Goal: Information Seeking & Learning: Learn about a topic

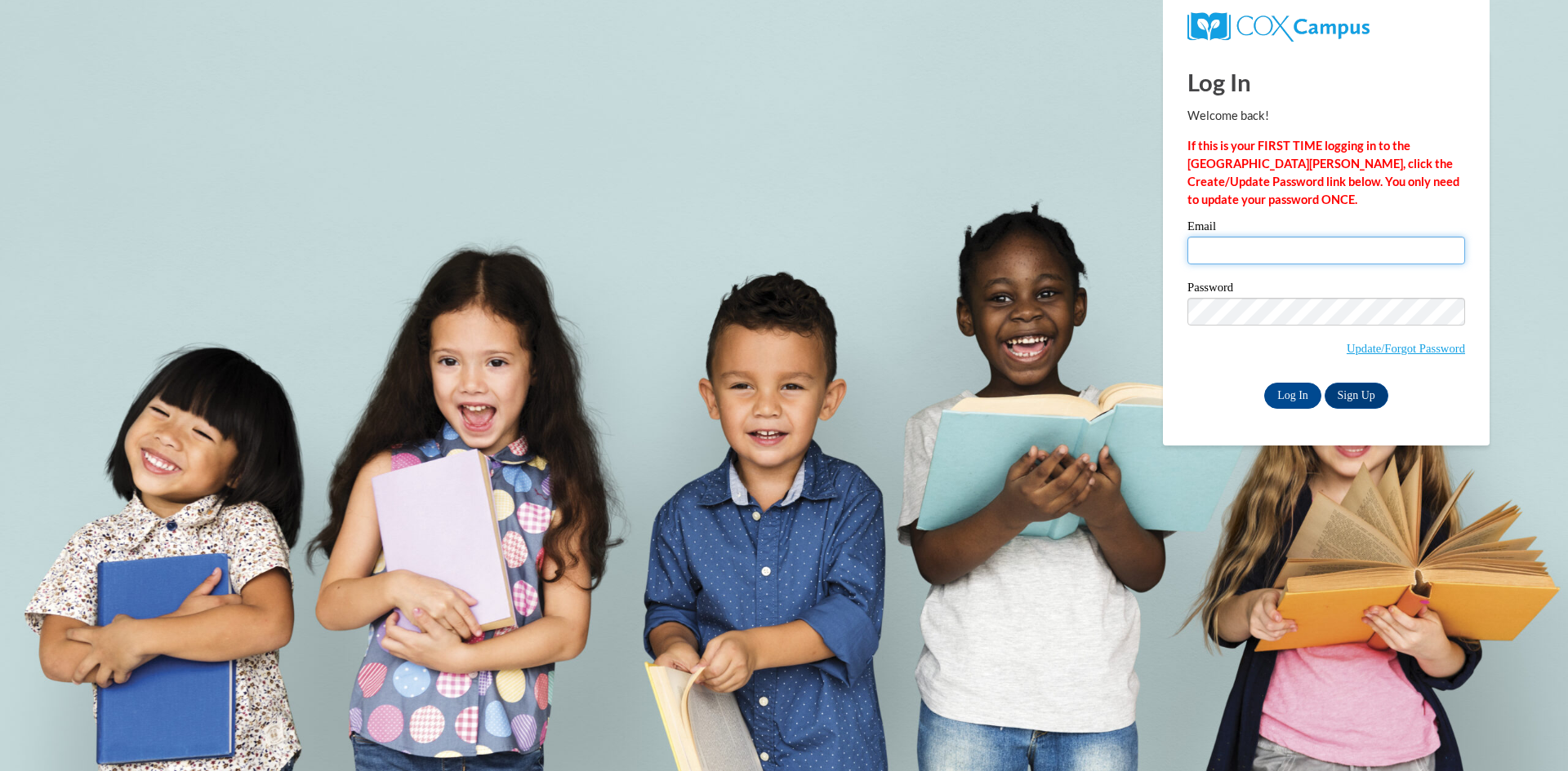
click at [1205, 253] on input "Email" at bounding box center [1326, 250] width 277 height 28
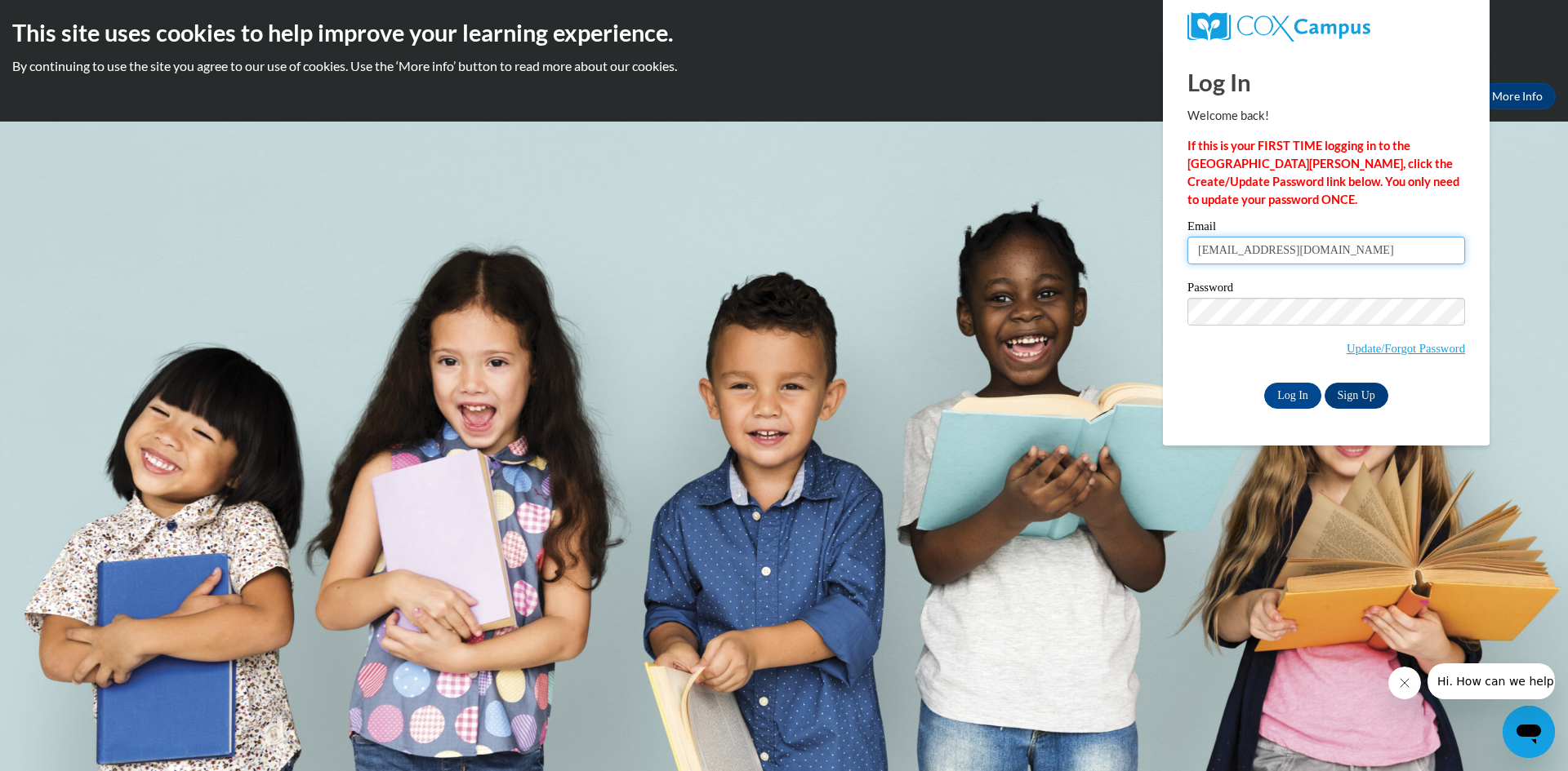
type input "[EMAIL_ADDRESS][DOMAIN_NAME]"
click at [1393, 347] on link "Update/Forgot Password" at bounding box center [1406, 349] width 119 height 13
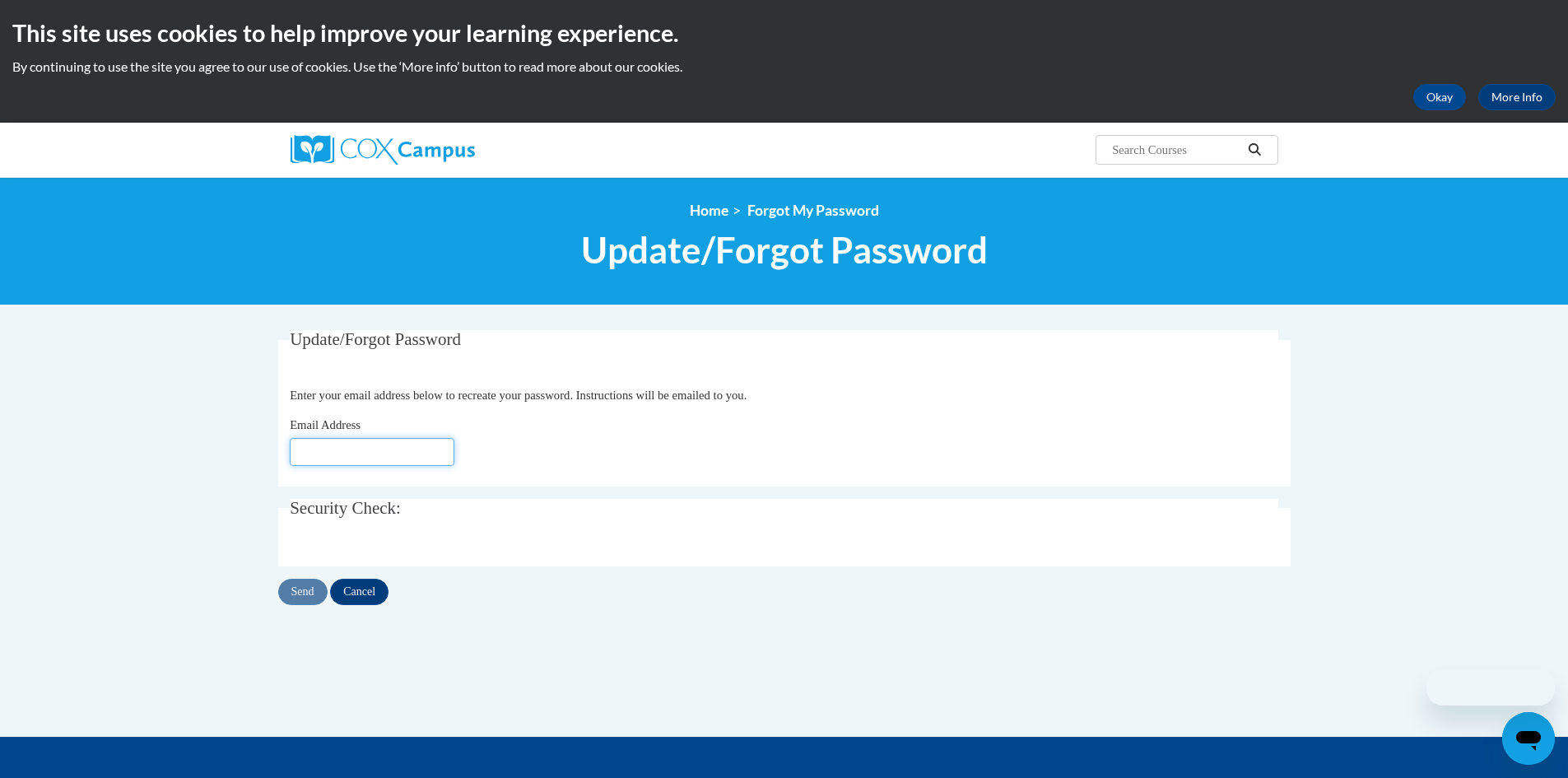
click at [361, 466] on input "Email Address" at bounding box center [372, 452] width 164 height 28
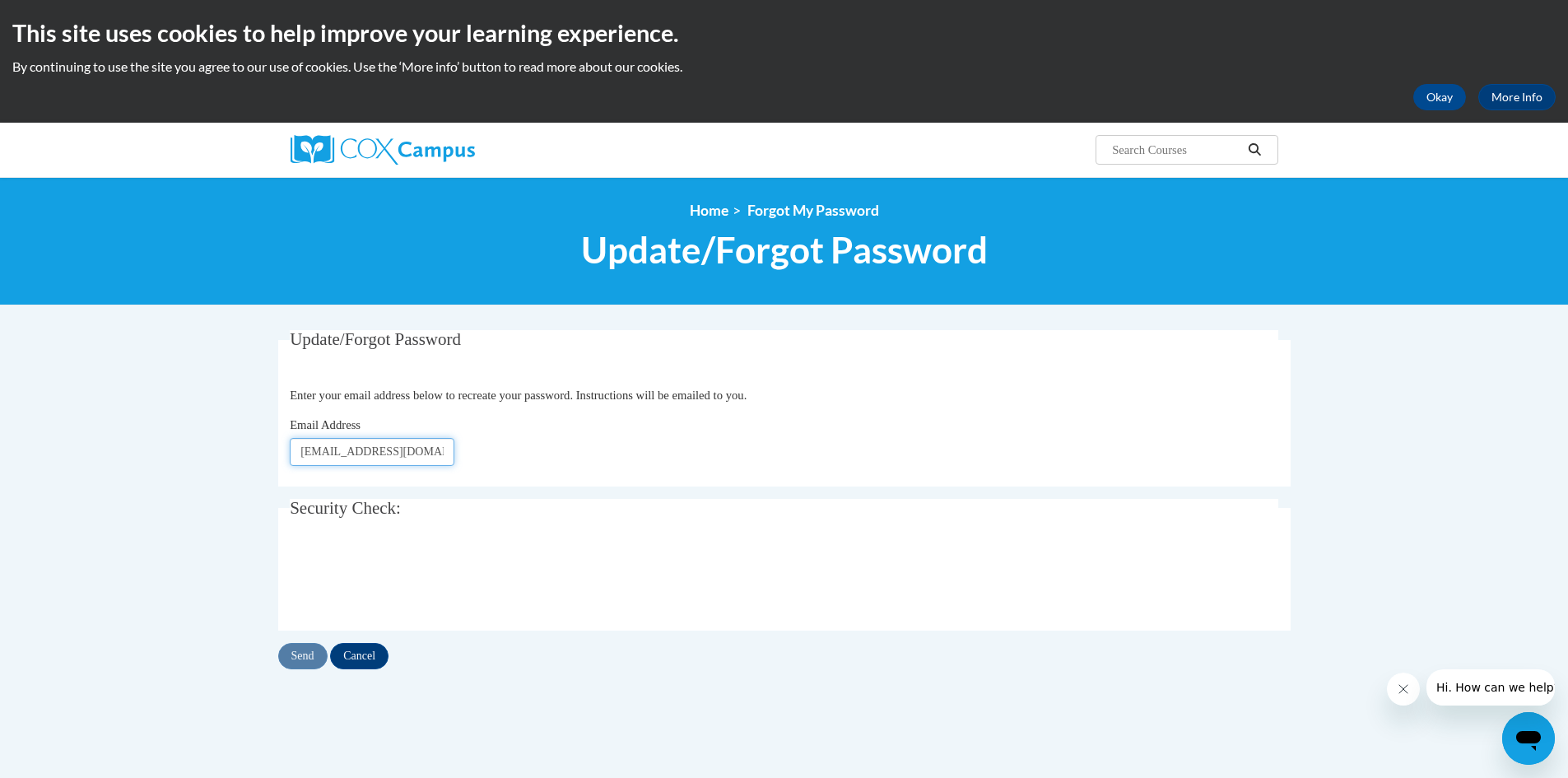
type input "greenr@prescott.k12.wi.us"
click at [304, 655] on input "Send" at bounding box center [303, 656] width 49 height 27
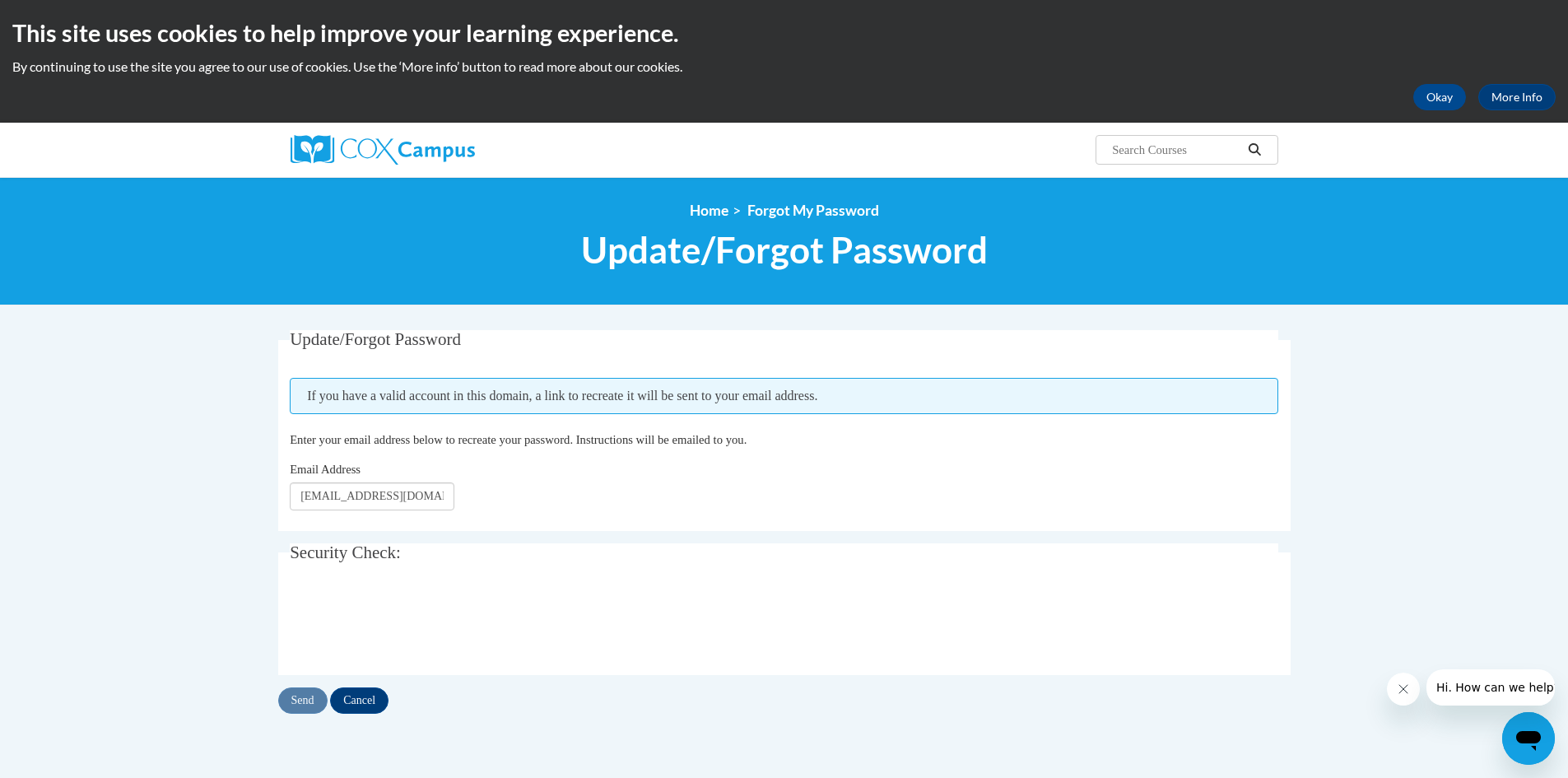
scroll to position [165, 0]
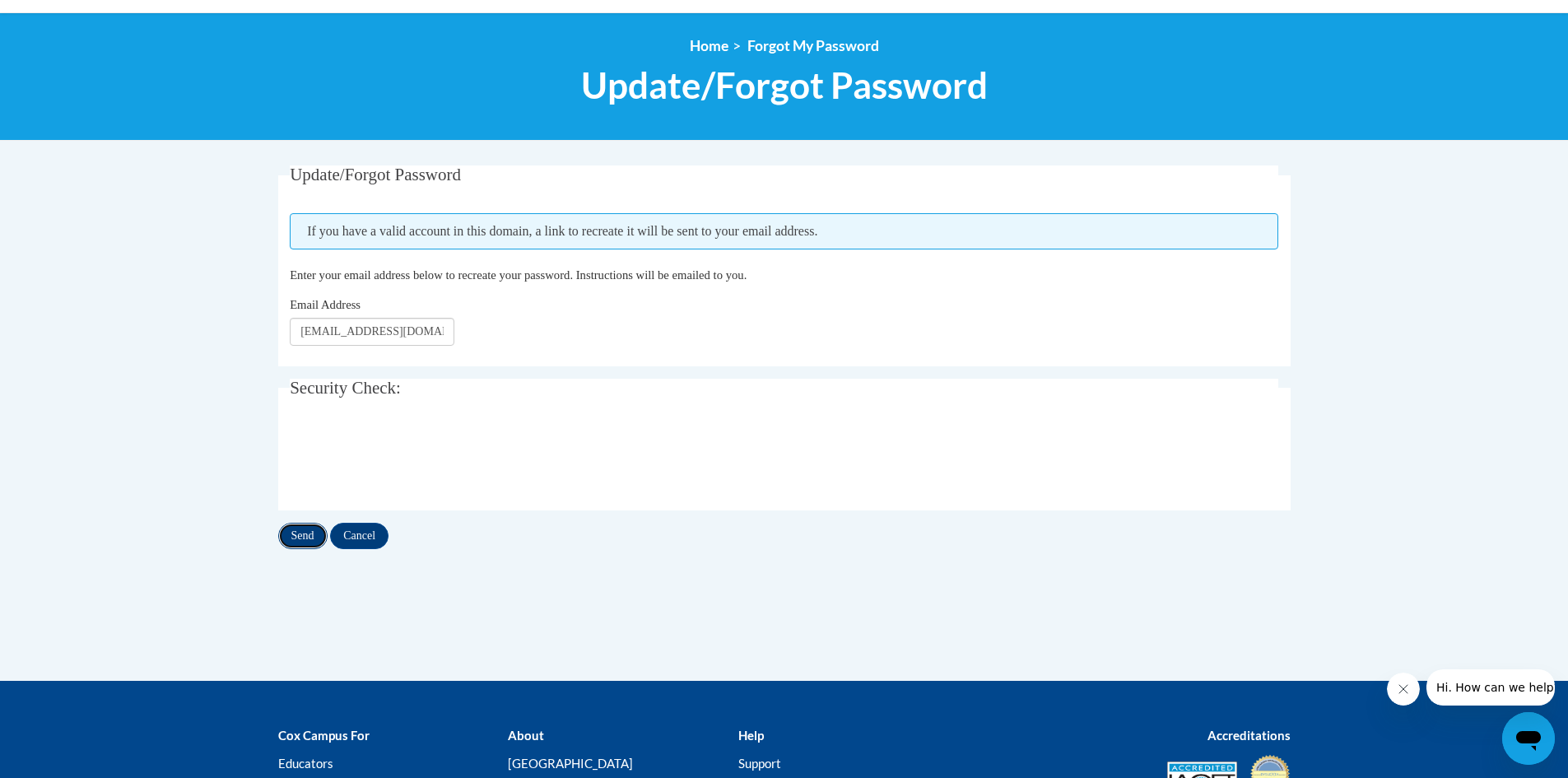
click at [316, 532] on input "Send" at bounding box center [303, 536] width 49 height 27
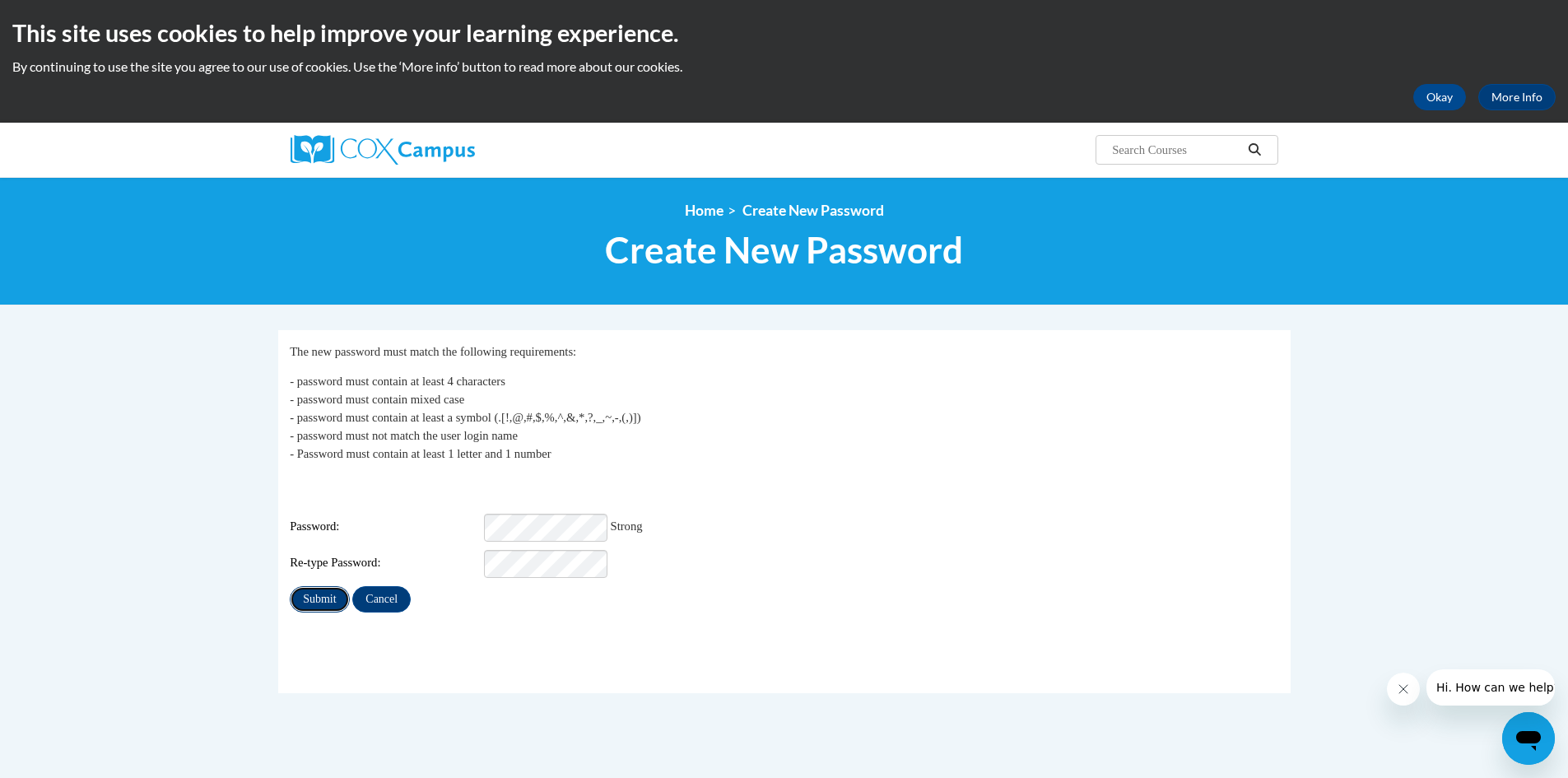
click at [305, 587] on input "Submit" at bounding box center [319, 600] width 59 height 27
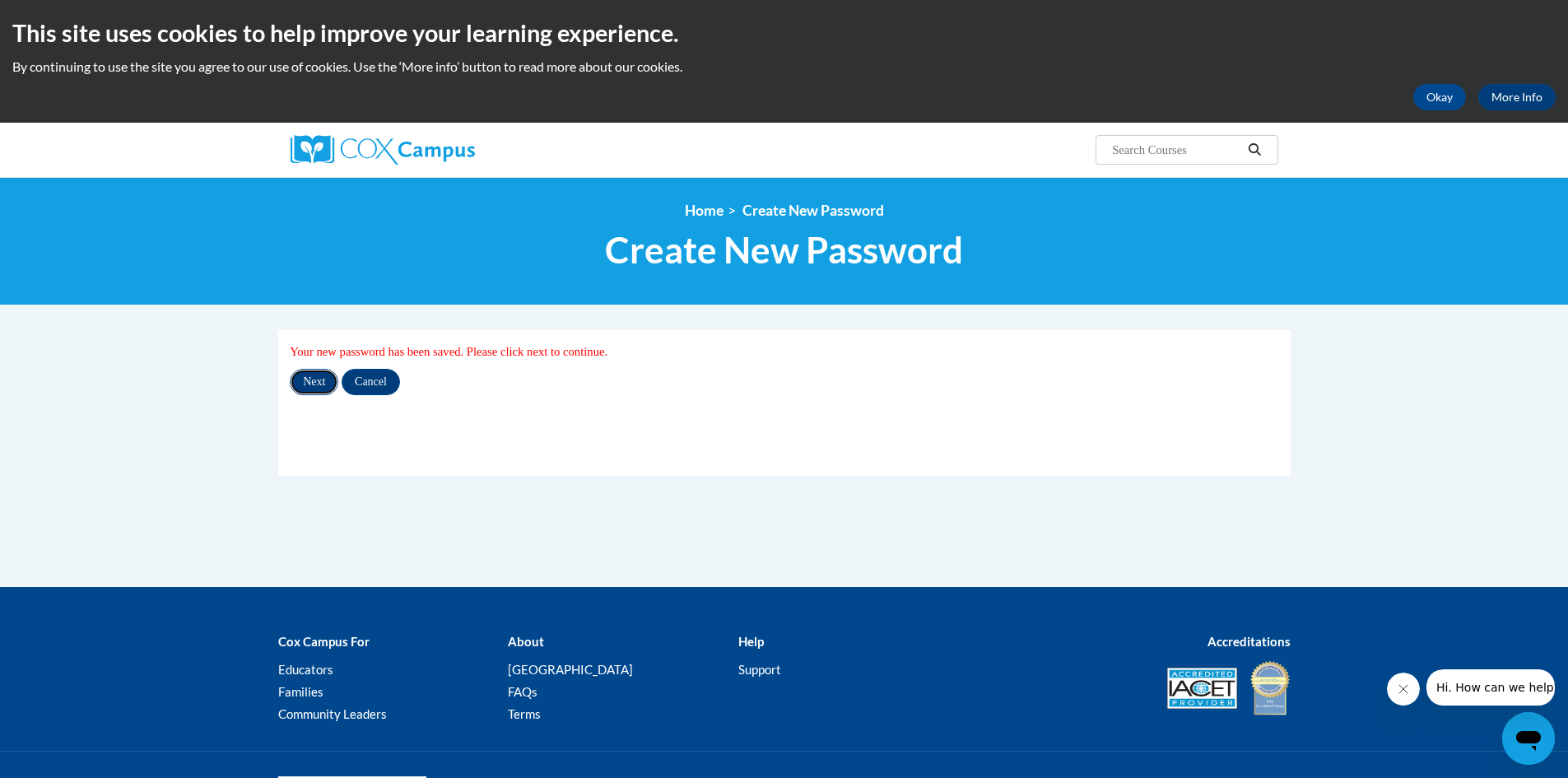
click at [316, 387] on input "Next" at bounding box center [313, 382] width 48 height 27
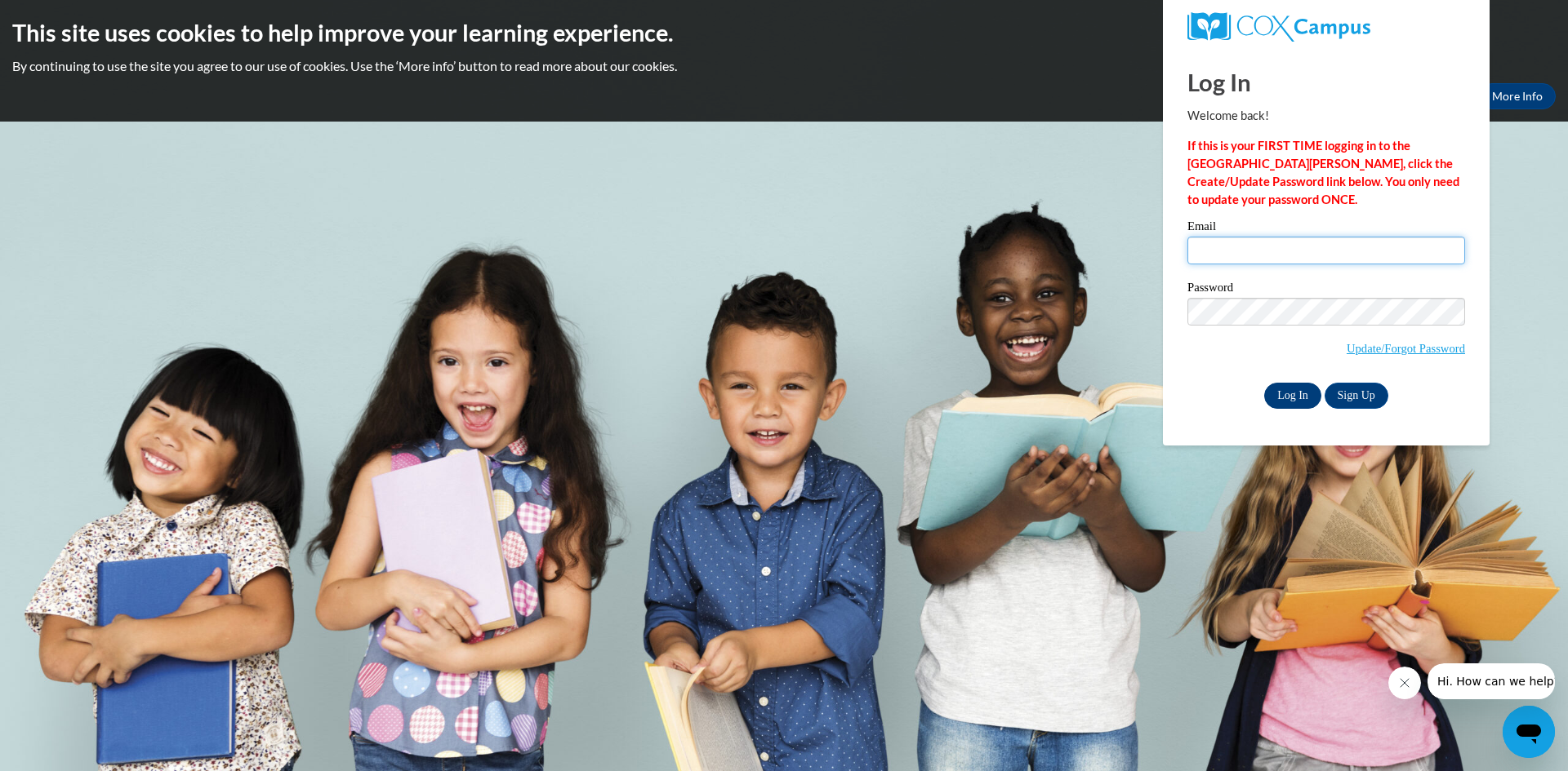
type input "[EMAIL_ADDRESS][DOMAIN_NAME]"
click at [1274, 394] on input "Log In" at bounding box center [1292, 396] width 57 height 26
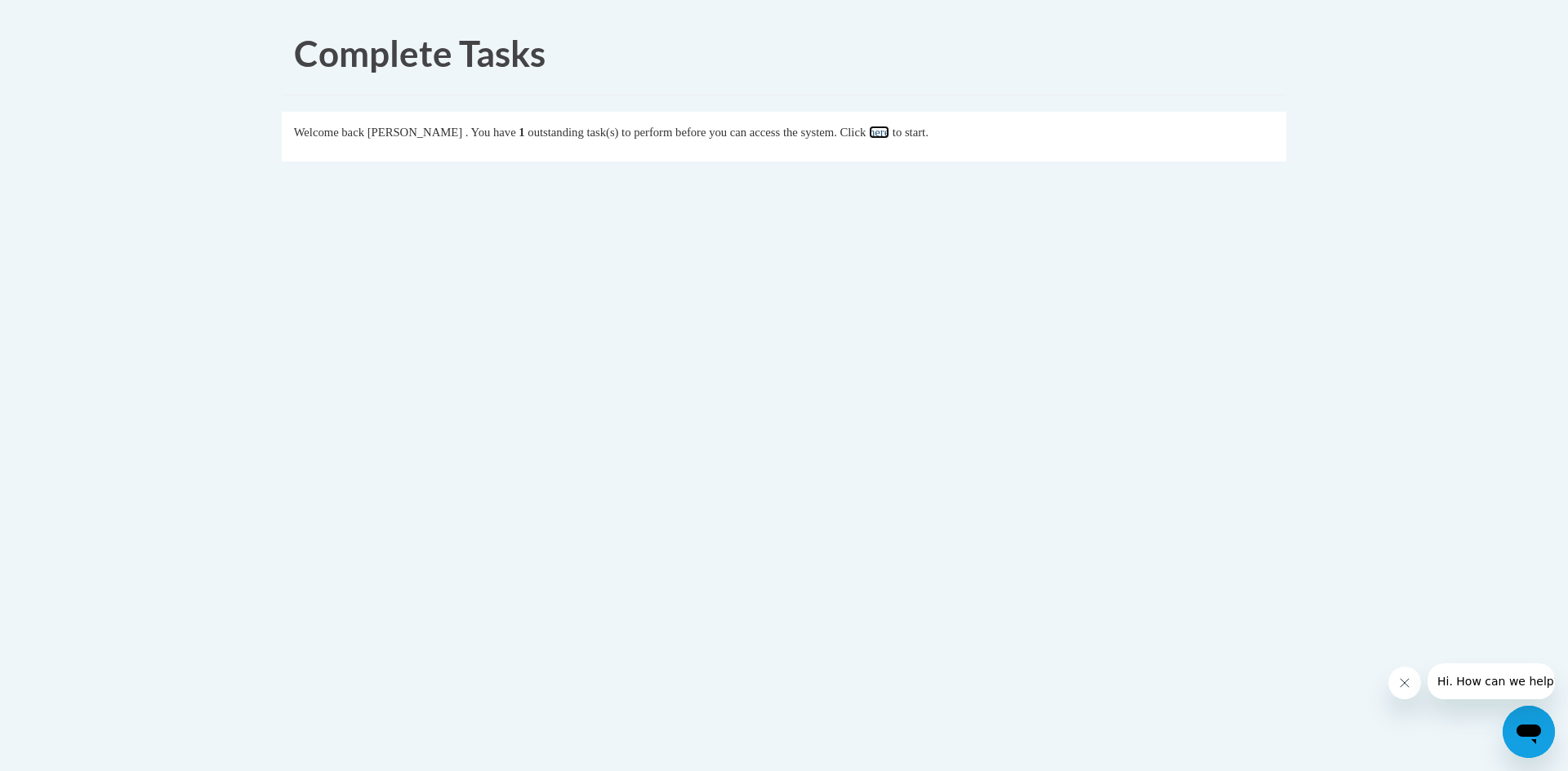
click at [889, 133] on link "here" at bounding box center [879, 132] width 21 height 13
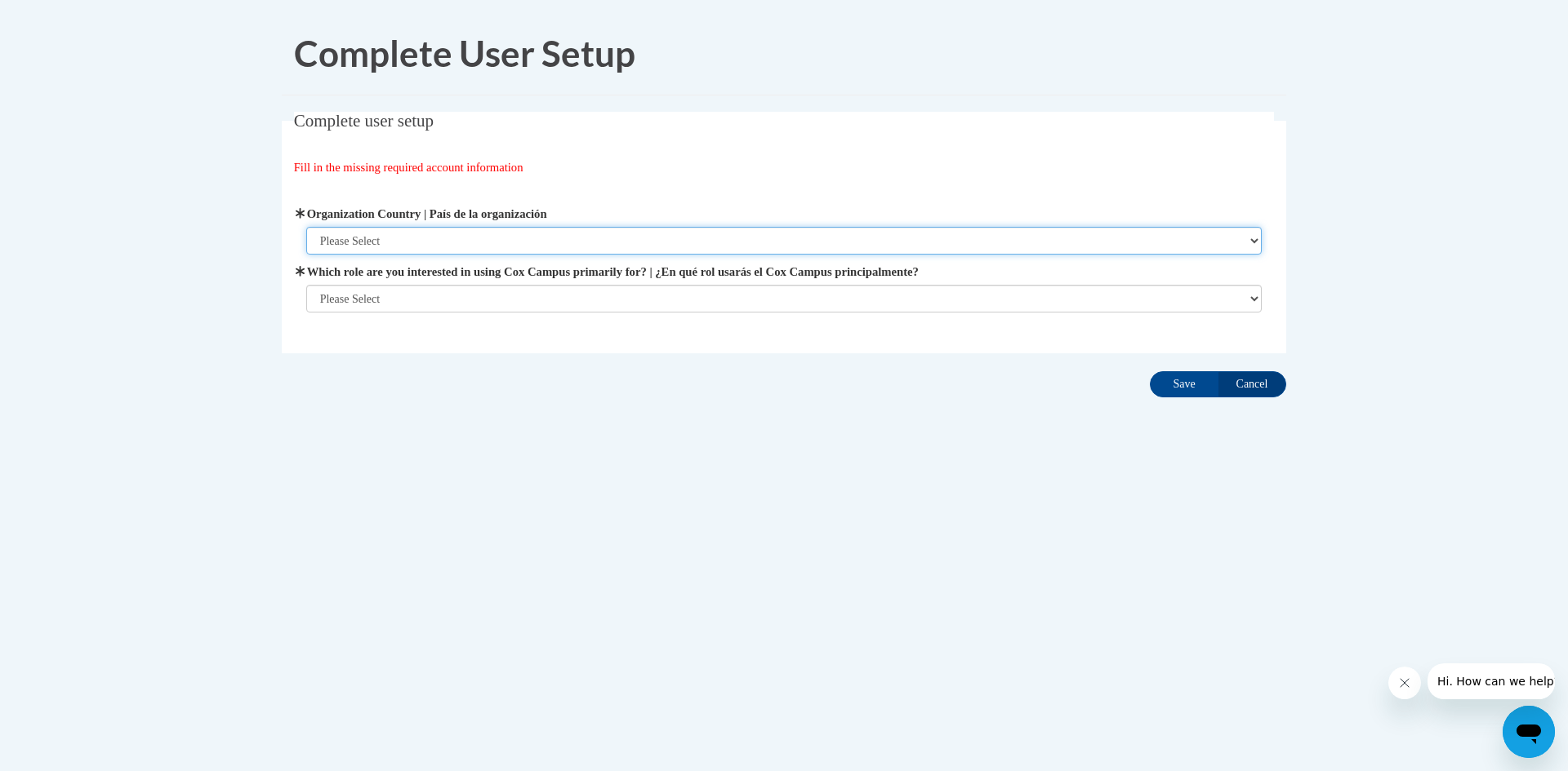
click at [811, 243] on select "Please Select [GEOGRAPHIC_DATA] | [GEOGRAPHIC_DATA] Outside of [GEOGRAPHIC_DATA…" at bounding box center [784, 240] width 956 height 28
select select "ad49bcad-a171-4b2e-b99c-48b446064914"
click at [306, 226] on select "Please Select [GEOGRAPHIC_DATA] | [GEOGRAPHIC_DATA] Outside of [GEOGRAPHIC_DATA…" at bounding box center [784, 240] width 956 height 28
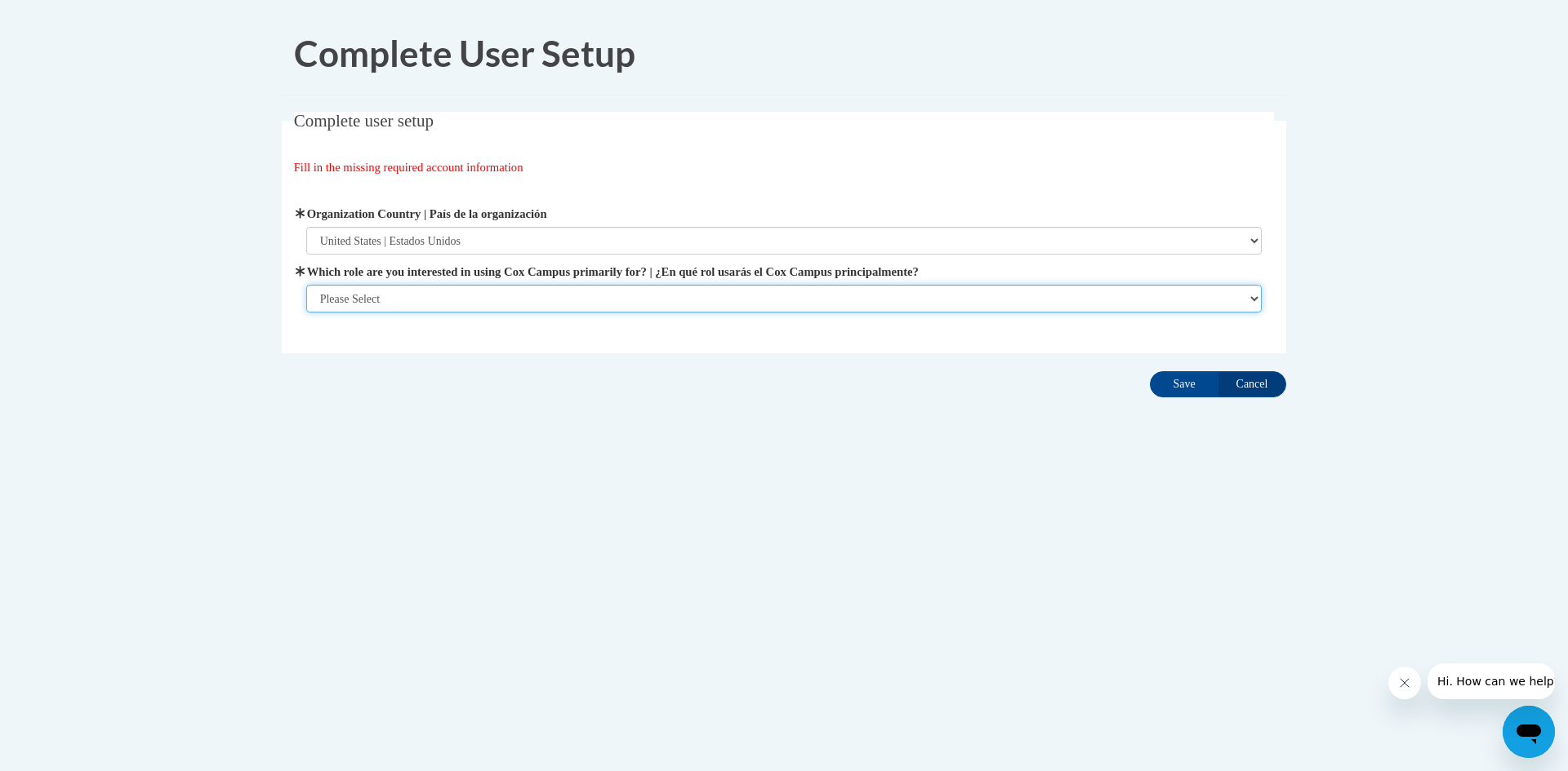
click at [623, 310] on select "Please Select College/University | Colegio/Universidad Community/Nonprofit Part…" at bounding box center [784, 298] width 956 height 28
select select "fbf2d438-af2f-41f8-98f1-81c410e29de3"
click at [306, 313] on select "Please Select College/University | Colegio/Universidad Community/Nonprofit Part…" at bounding box center [784, 298] width 956 height 28
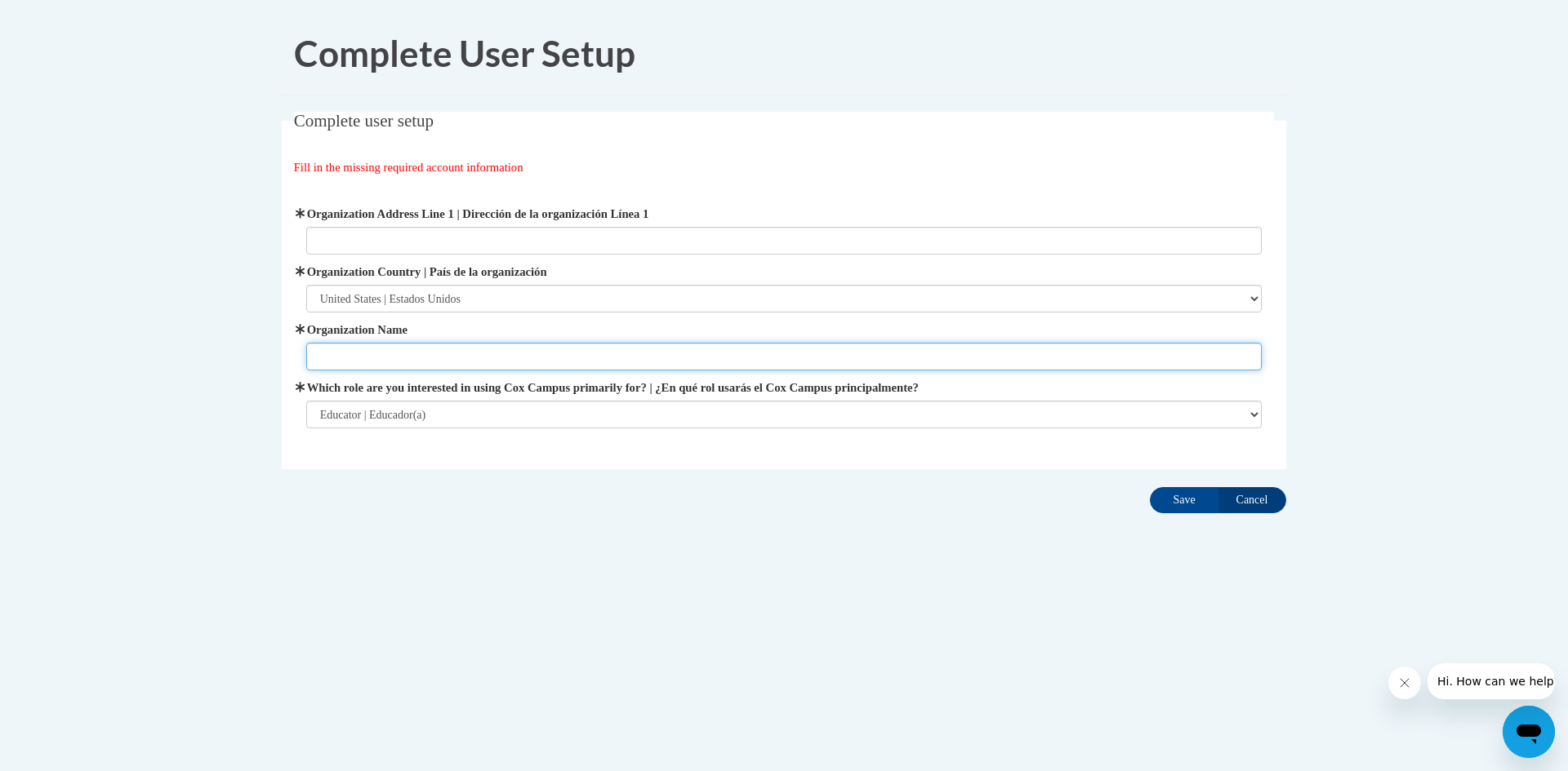
click at [618, 367] on input "Organization Name" at bounding box center [784, 356] width 956 height 28
type input "Prescott School District"
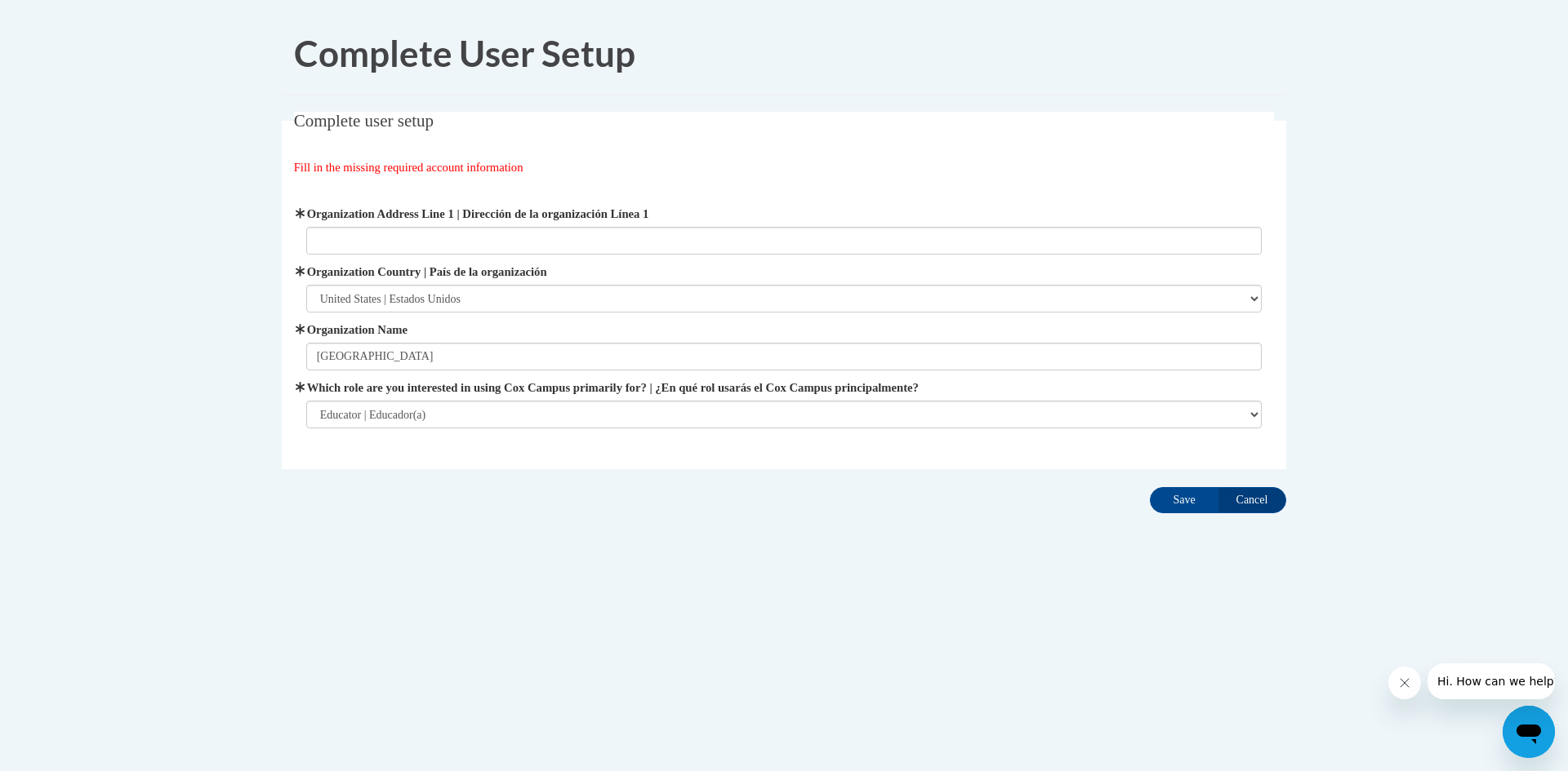
drag, startPoint x: 568, startPoint y: 460, endPoint x: 559, endPoint y: 463, distance: 9.5
click at [565, 461] on fieldset "Complete user setup Fill in the missing required account information User Profi…" at bounding box center [784, 290] width 1004 height 358
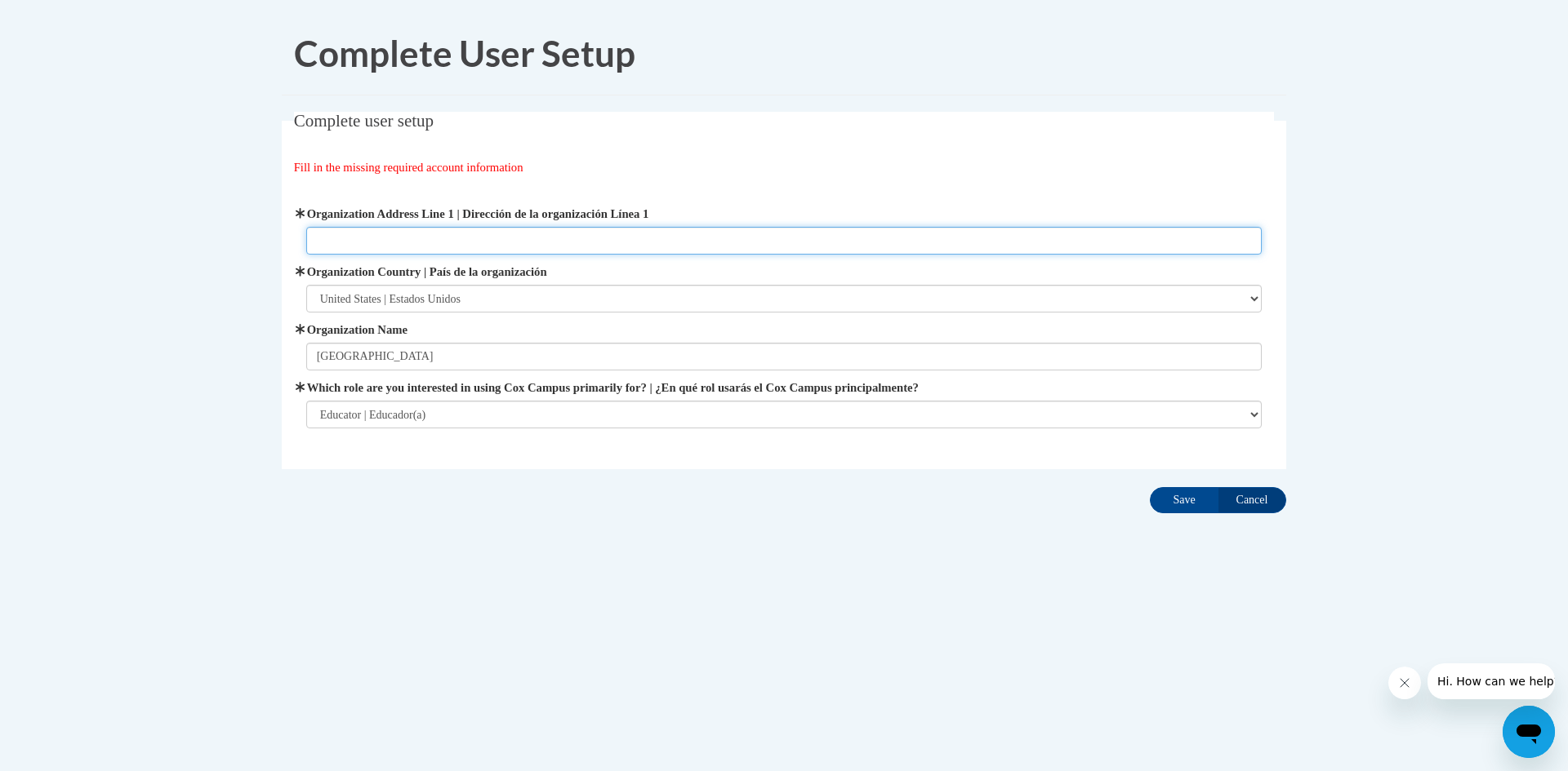
click at [445, 244] on input "Organization Address Line 1 | Dirección de la organización Línea 1" at bounding box center [784, 240] width 956 height 28
click at [472, 239] on input "Organization Address Line 1 | Dirección de la organización Línea 1" at bounding box center [784, 240] width 956 height 28
drag, startPoint x: 472, startPoint y: 239, endPoint x: 422, endPoint y: 244, distance: 50.2
click at [422, 244] on input "Organization Address Line 1 | Dirección de la organización Línea 1" at bounding box center [784, 240] width 956 height 28
click at [419, 241] on input "Organization Address Line 1 | Dirección de la organización Línea 1" at bounding box center [784, 240] width 956 height 28
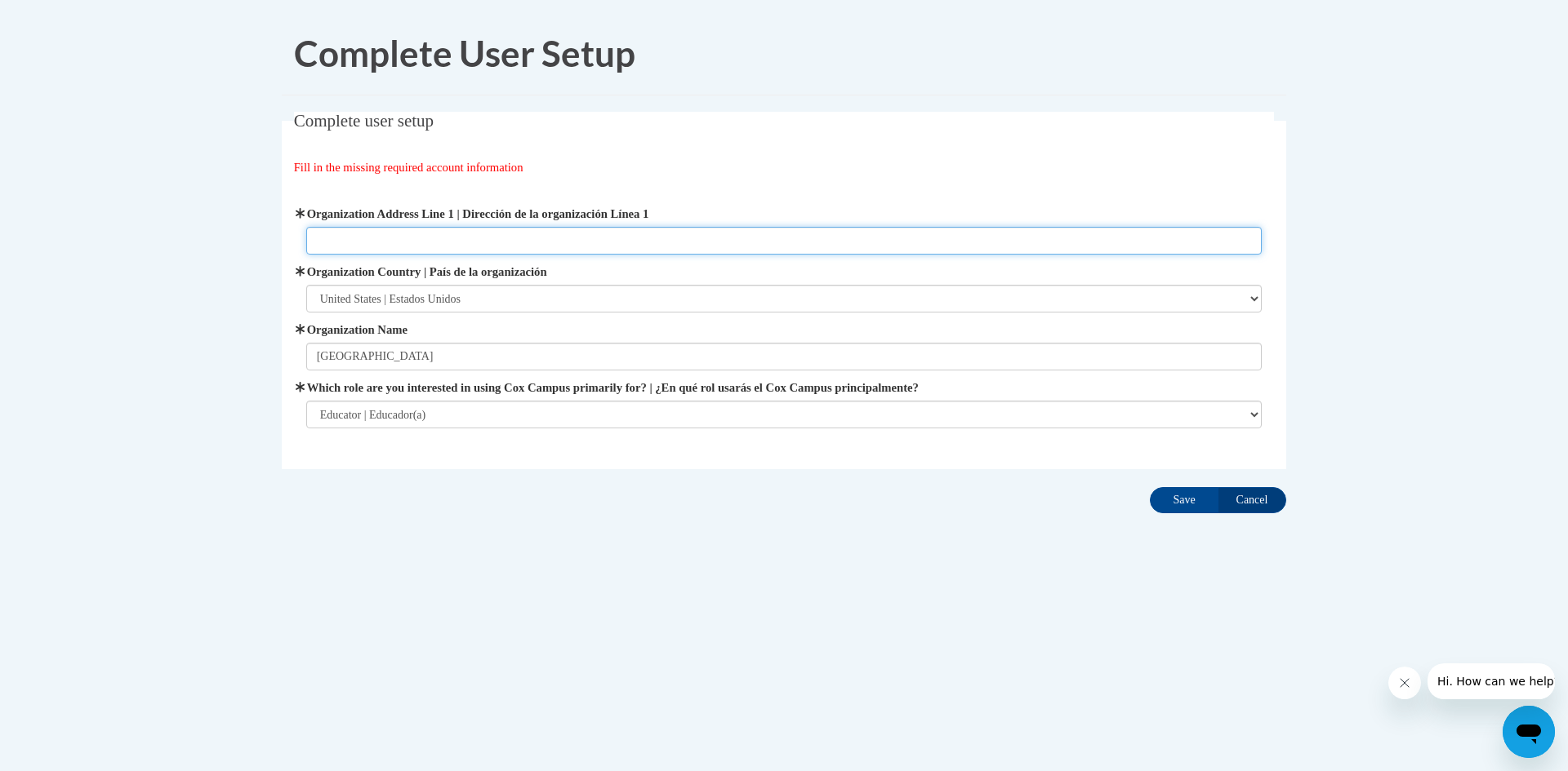
paste input "125 Elm St N, Prescott, WI 54021"
type input "125 Elm St N, Prescott, WI 54021"
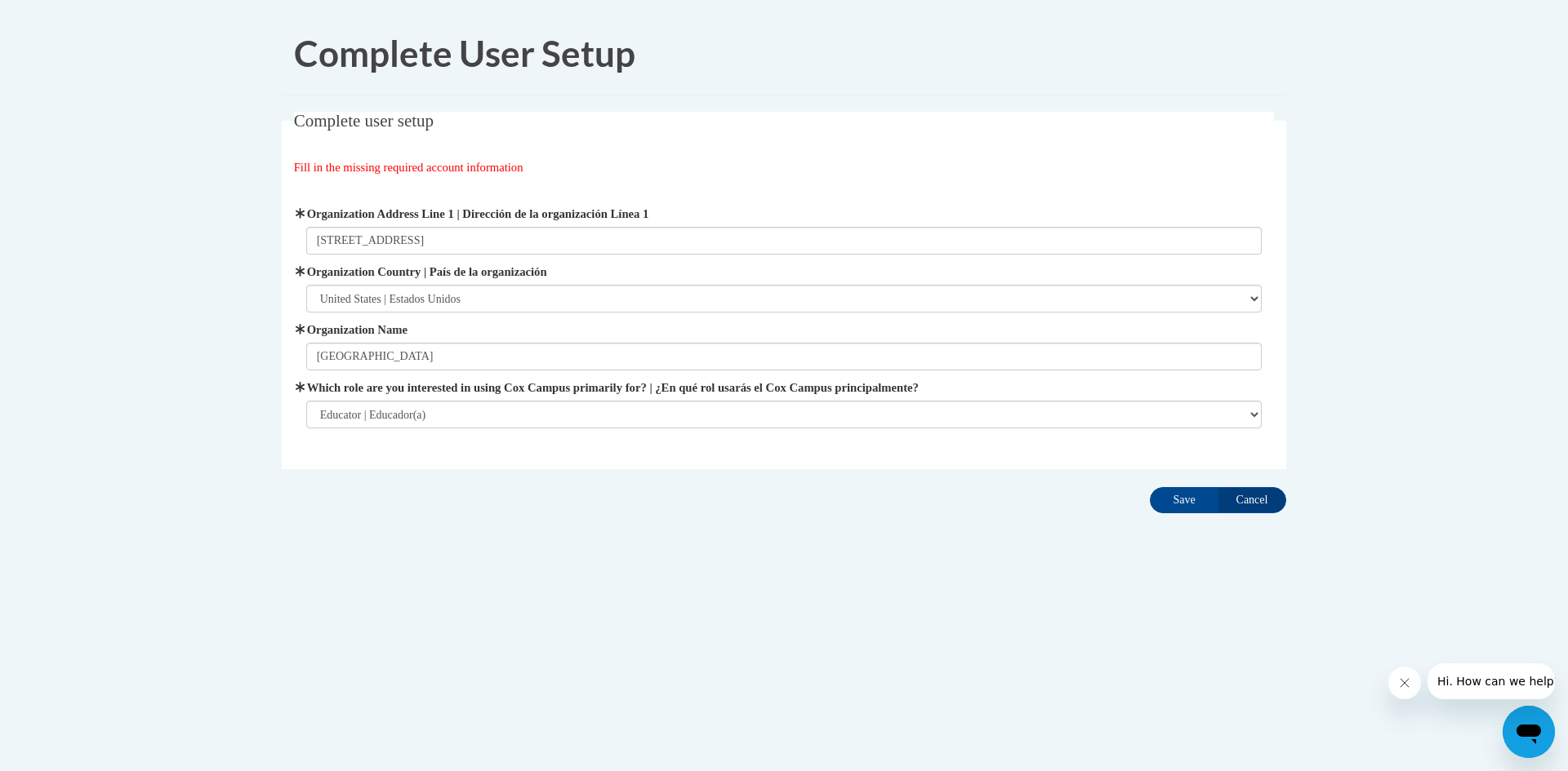
click at [611, 545] on div "Complete User Setup Complete user setup Fill in the missing required account in…" at bounding box center [783, 315] width 1029 height 605
click at [1188, 511] on input "Save" at bounding box center [1185, 500] width 69 height 26
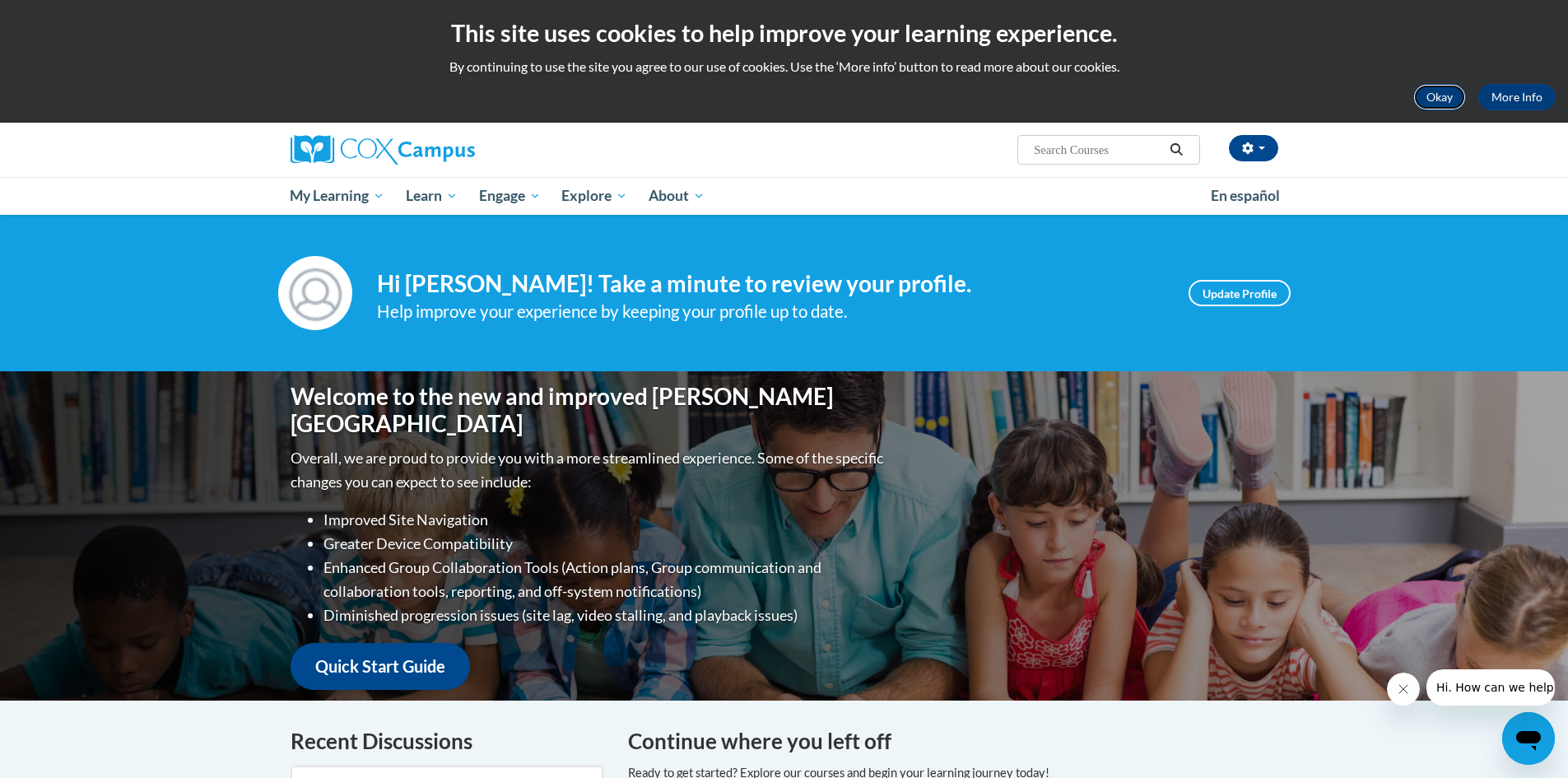
click at [1450, 108] on button "Okay" at bounding box center [1440, 97] width 53 height 27
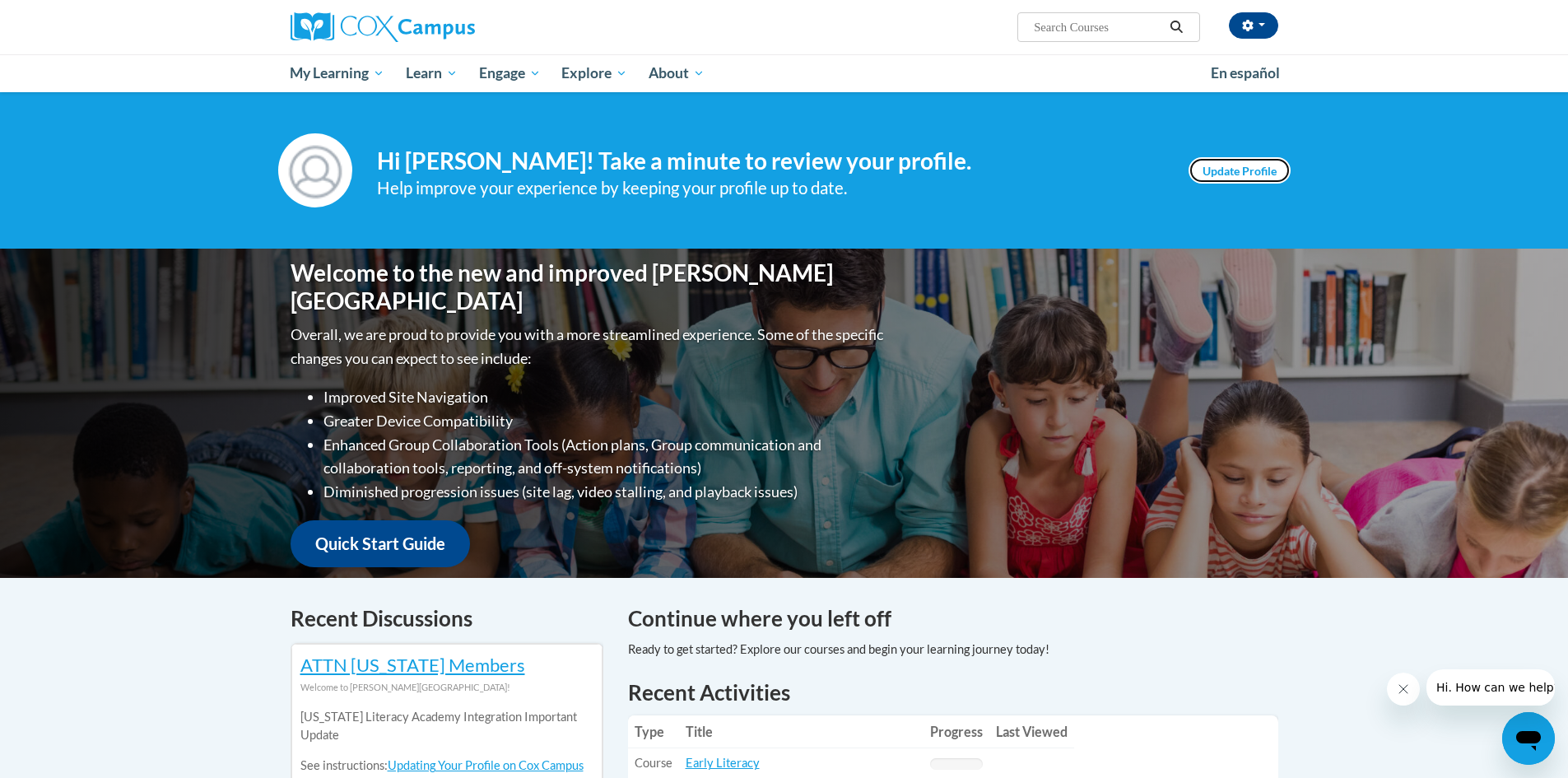
click at [1202, 170] on link "Update Profile" at bounding box center [1240, 170] width 102 height 27
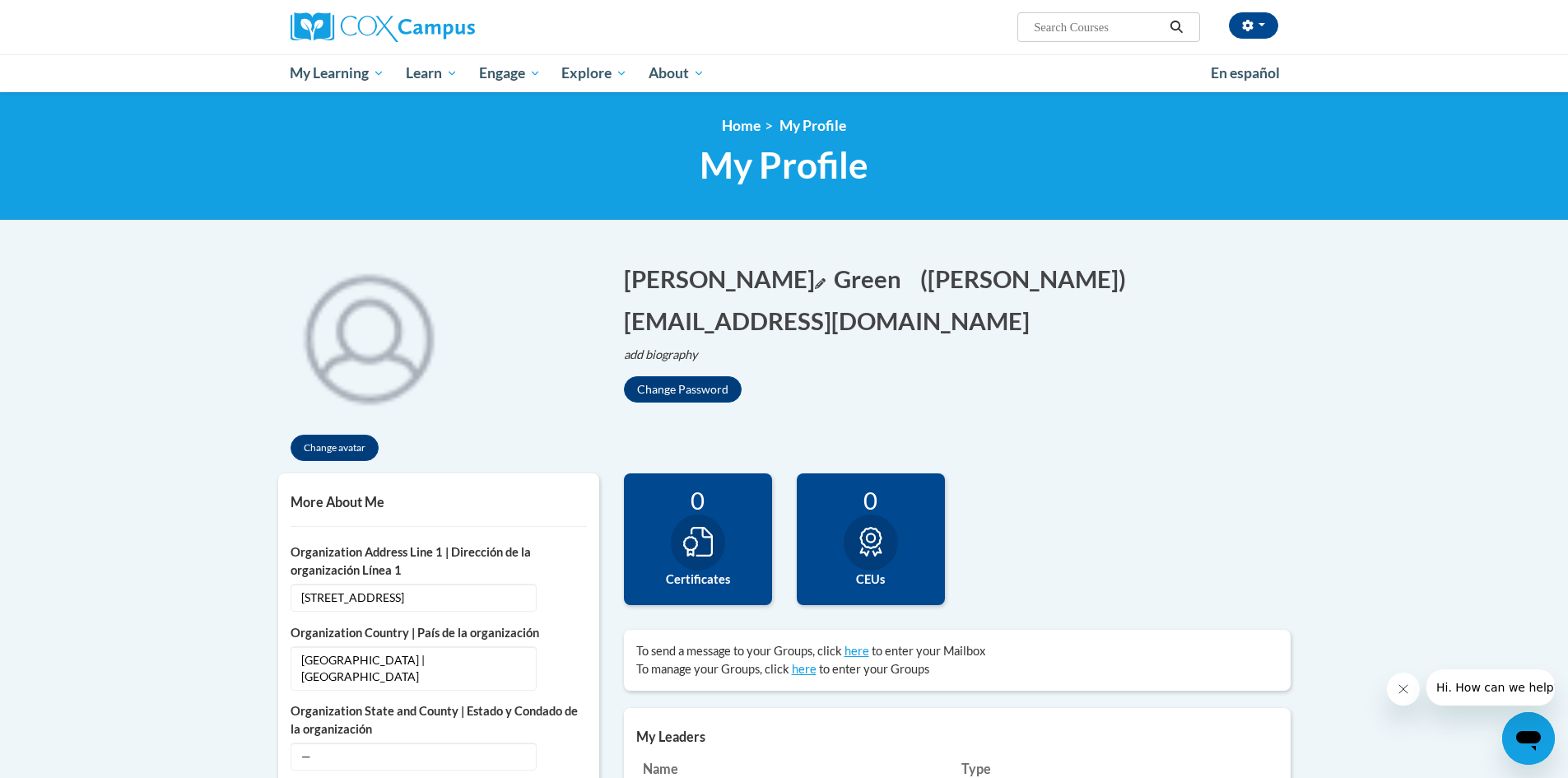
click at [674, 264] on button "Riley Edit" at bounding box center [725, 279] width 202 height 34
click at [678, 275] on input "Riley" at bounding box center [707, 276] width 167 height 28
type input "Rylee"
click at [1193, 407] on div "Change avatar Riley Edit Screen Name Rylee Save Green Edit Screen Name Green Sa…" at bounding box center [784, 360] width 1037 height 229
click at [832, 281] on button "Save" at bounding box center [820, 275] width 49 height 27
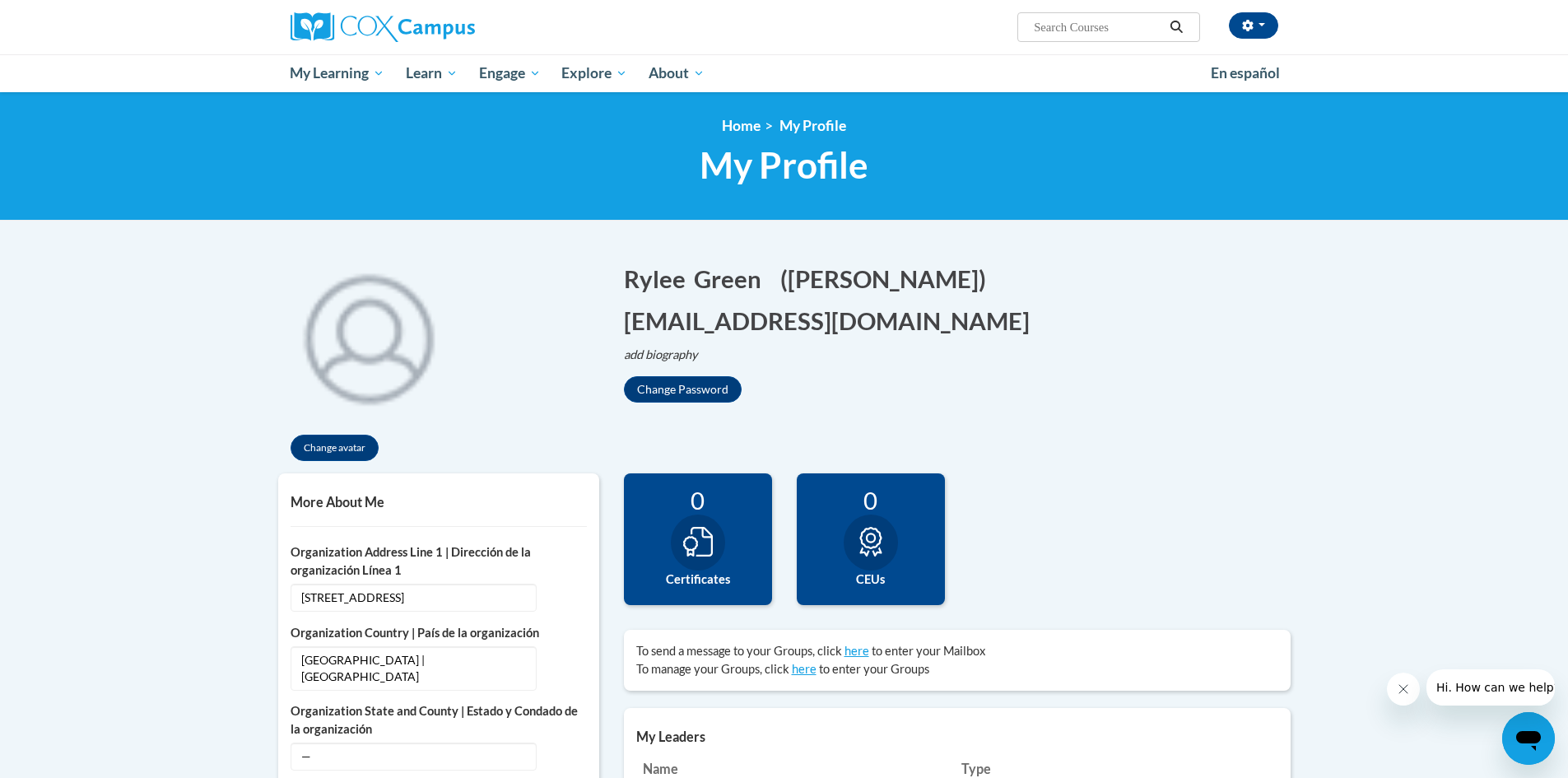
drag, startPoint x: 1226, startPoint y: 370, endPoint x: 1234, endPoint y: 382, distance: 14.4
click at [1229, 376] on div "Change avatar Rylee Screen Name Rylee Save Green Edit Screen Name Green Save (R…" at bounding box center [784, 360] width 1037 height 229
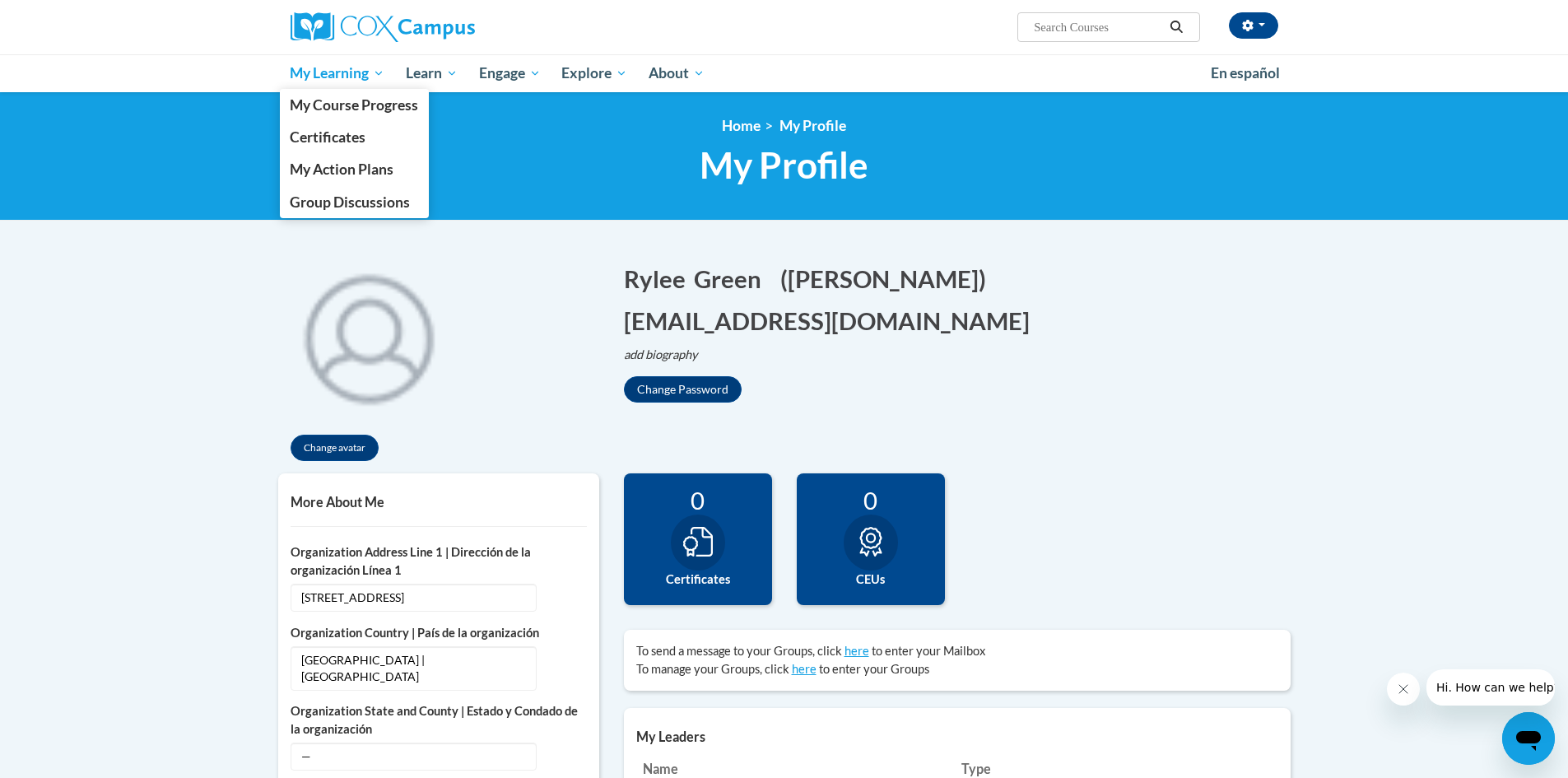
click at [316, 75] on span "My Learning" at bounding box center [337, 73] width 95 height 20
click at [329, 158] on link "My Action Plans" at bounding box center [355, 169] width 150 height 32
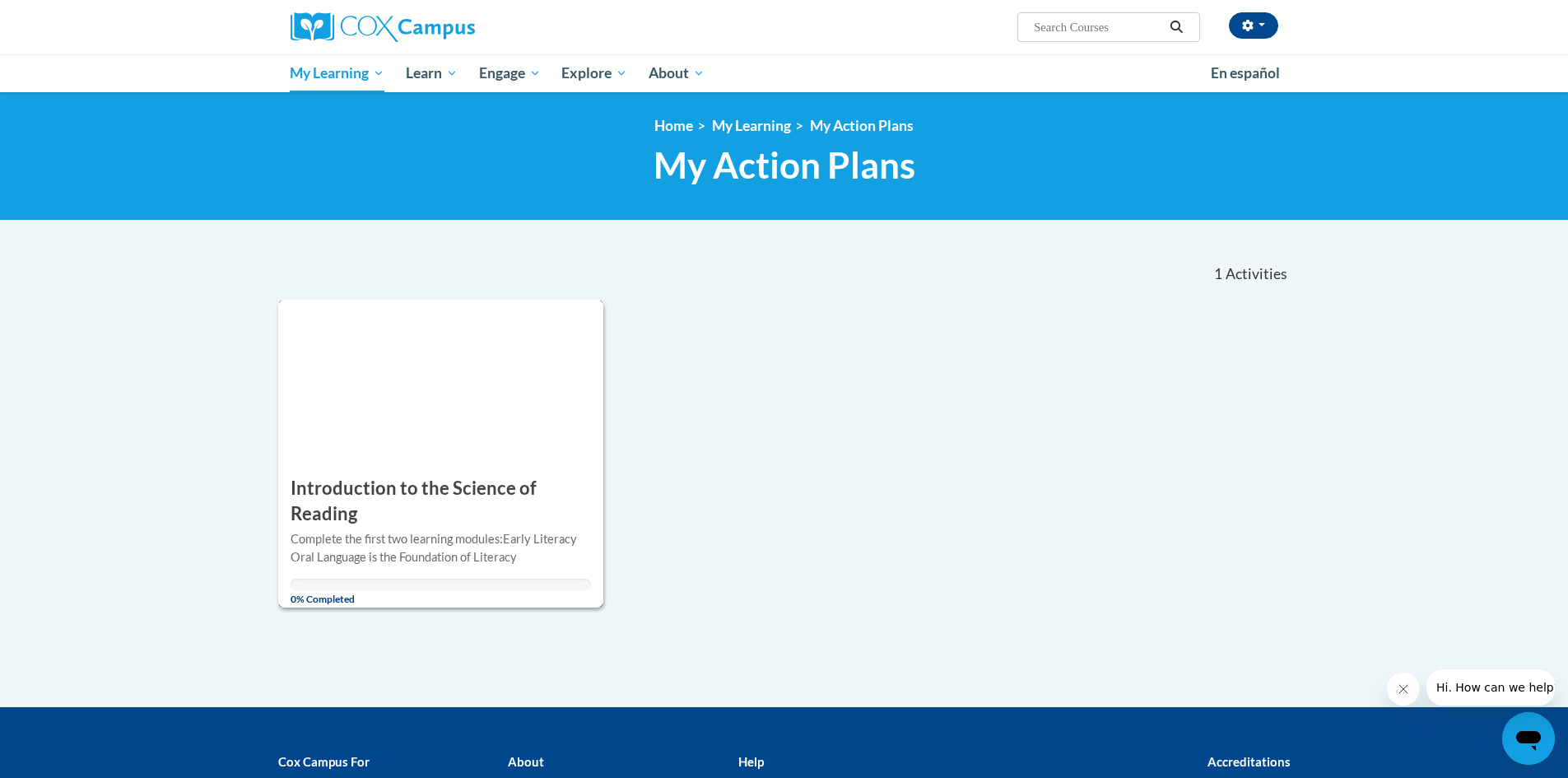
click at [435, 423] on div "ACTION PLAN Introduction to the Science of Reading More Info Open Complete the …" at bounding box center [441, 453] width 326 height 308
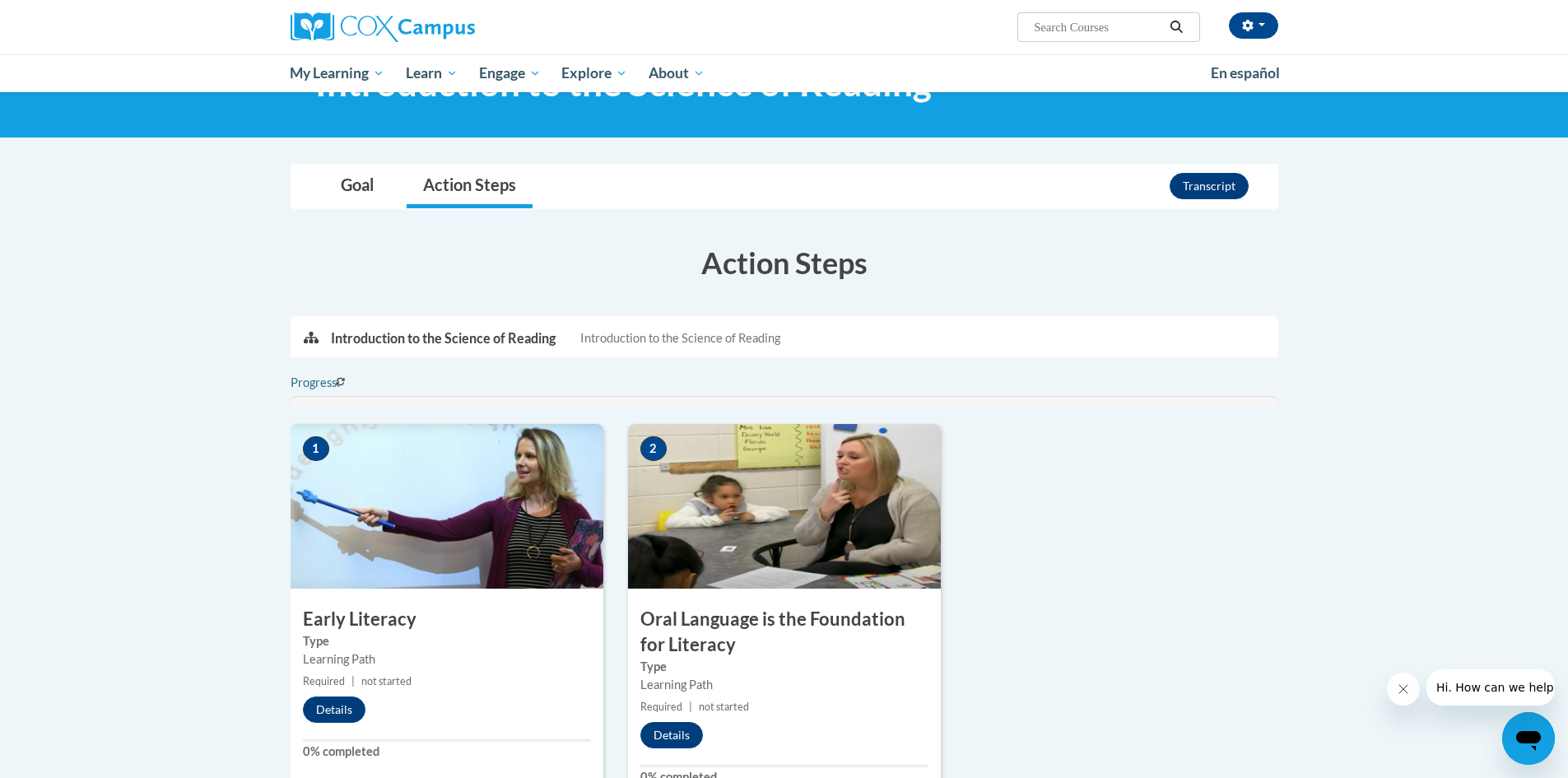
scroll to position [247, 0]
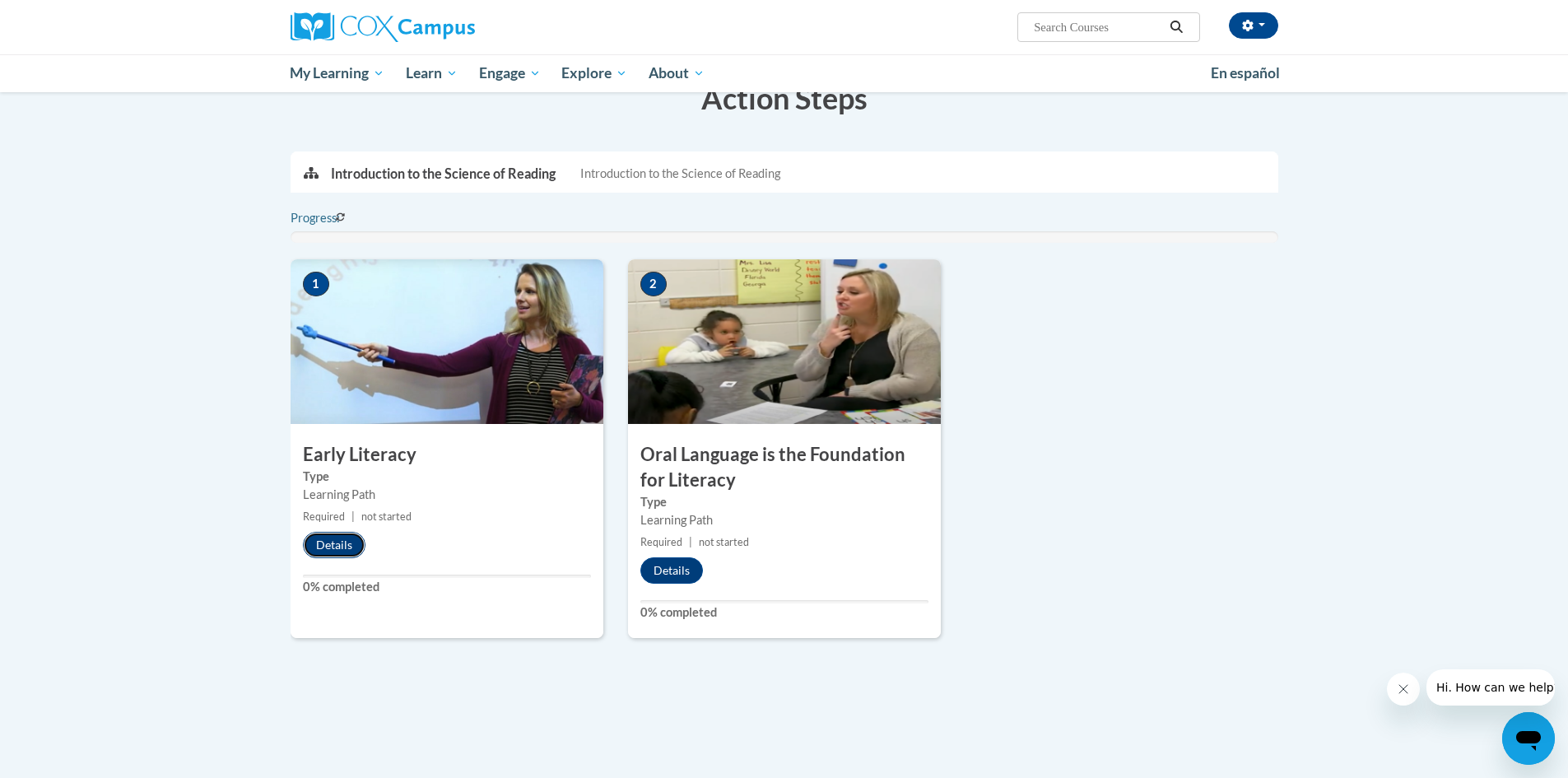
click at [331, 537] on button "Details" at bounding box center [334, 545] width 62 height 27
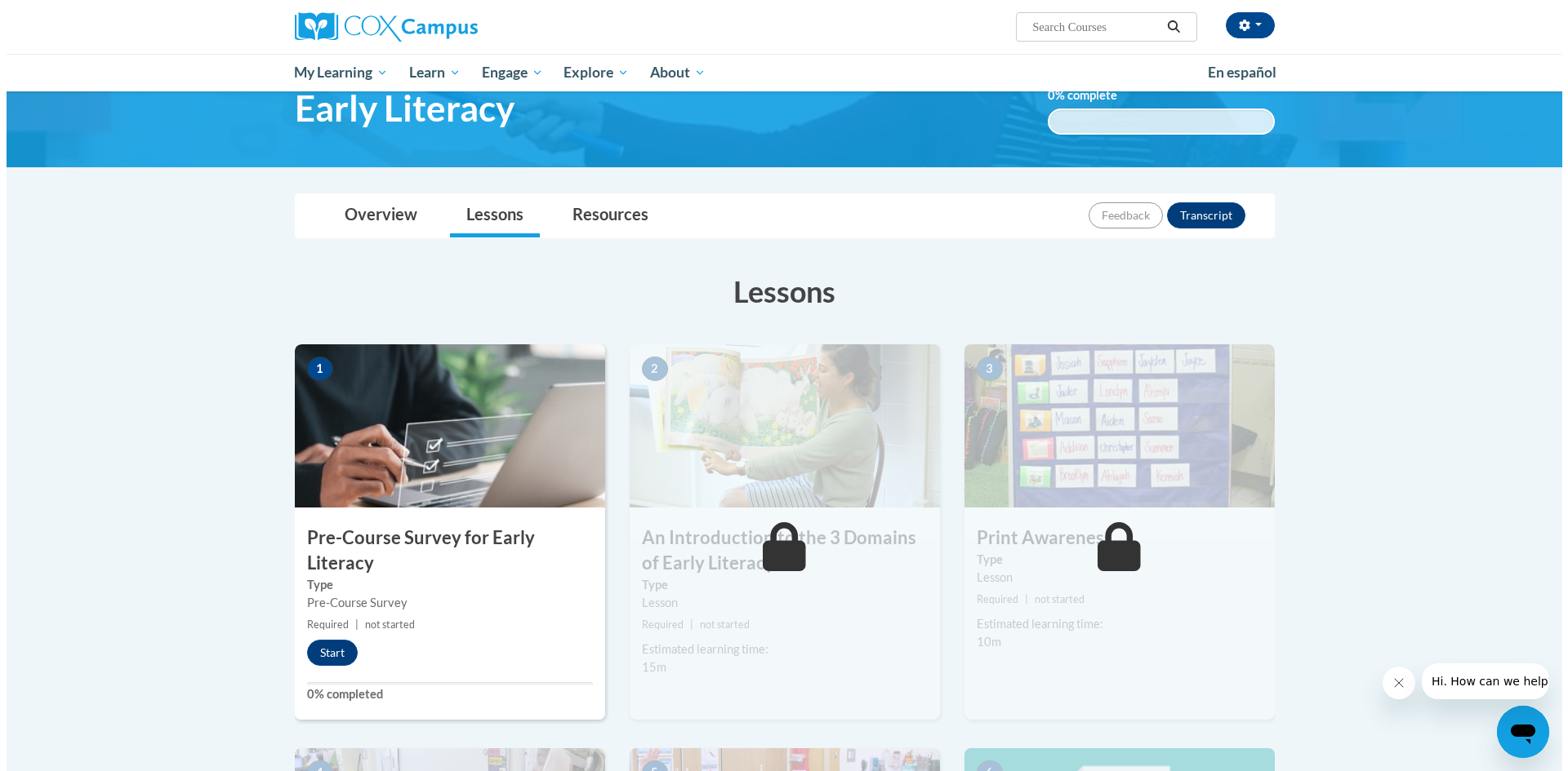
scroll to position [163, 0]
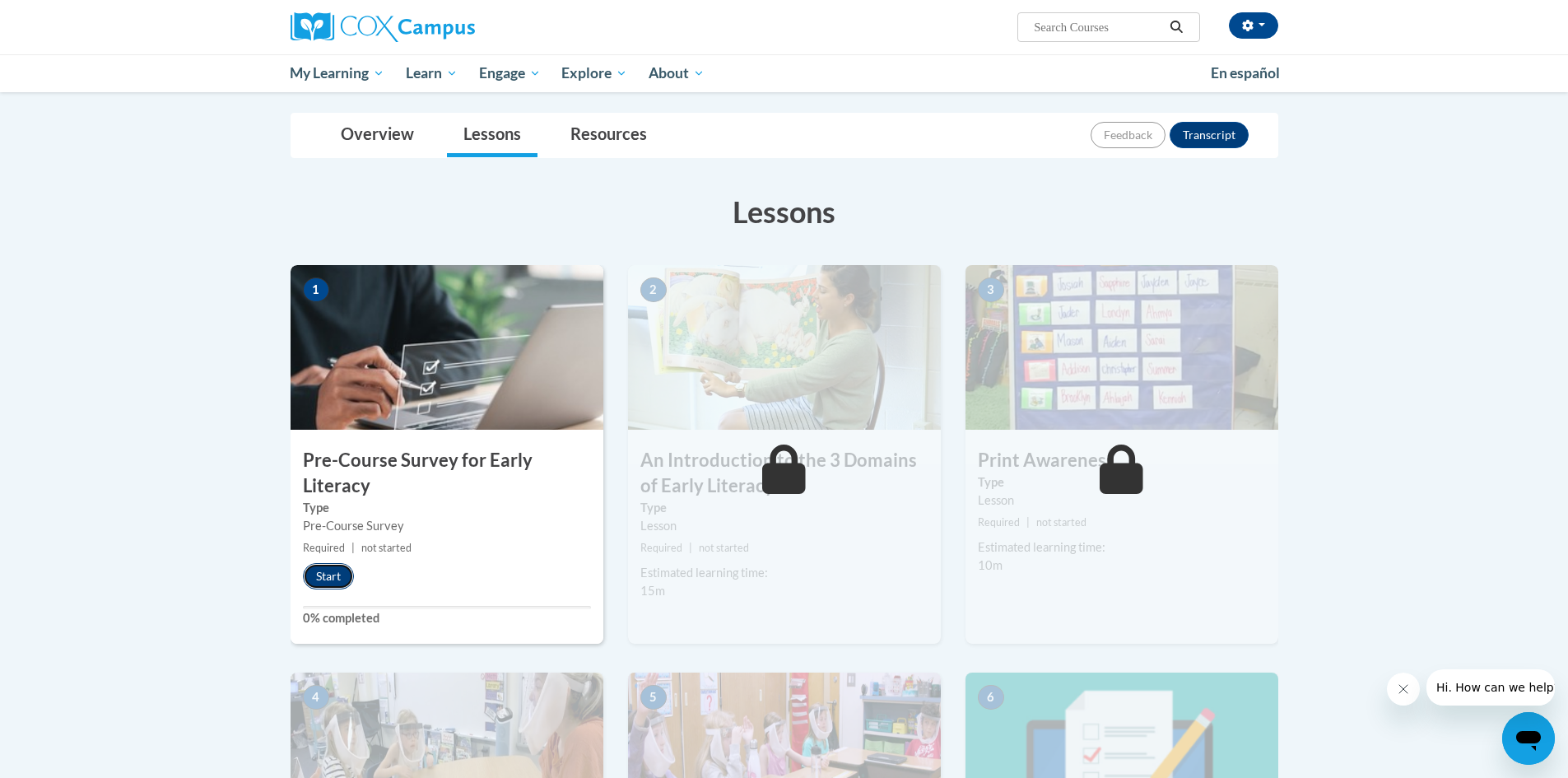
click at [334, 570] on button "Start" at bounding box center [329, 576] width 51 height 27
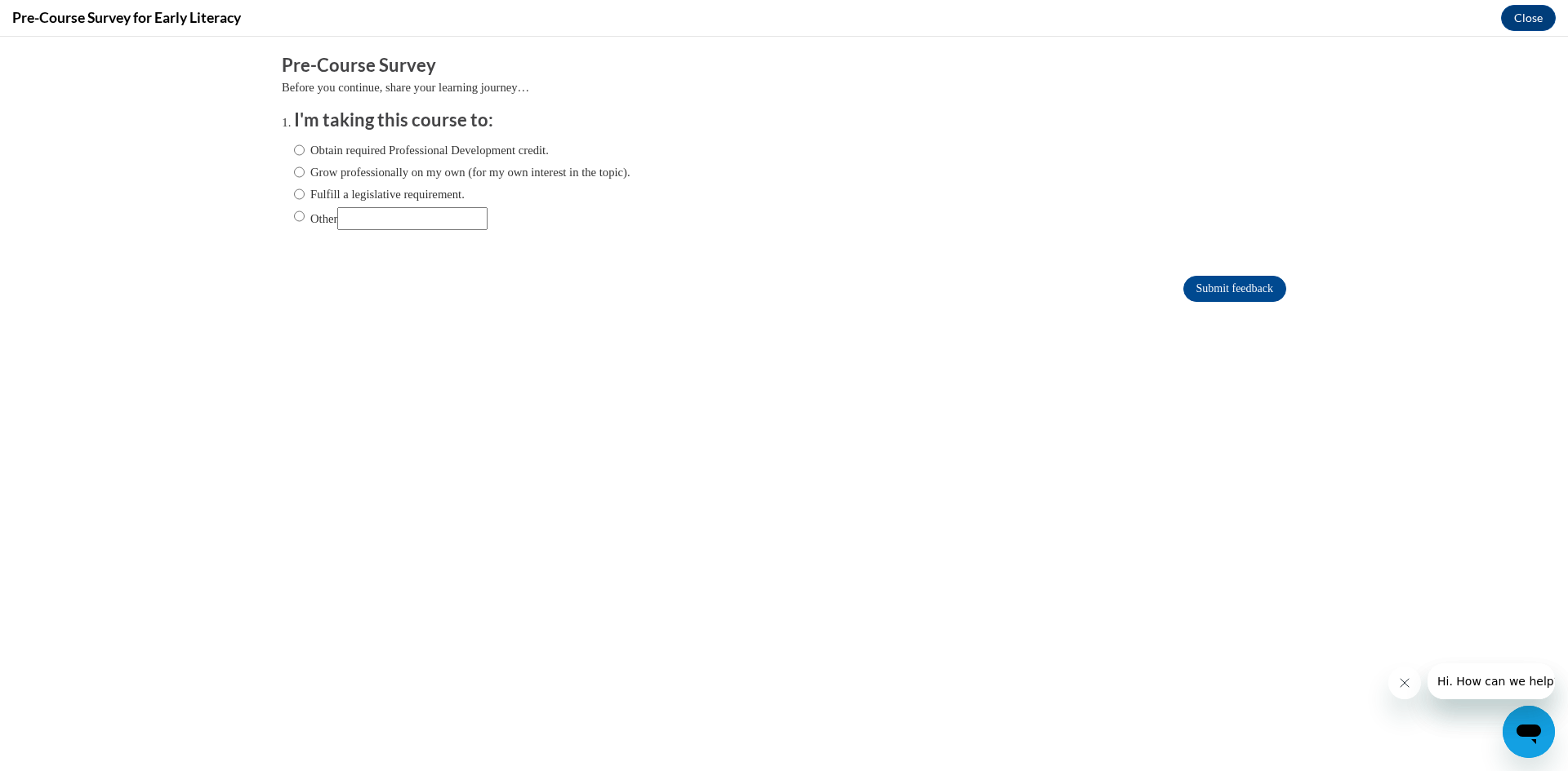
scroll to position [0, 0]
click at [413, 199] on label "Fulfill a legislative requirement." at bounding box center [379, 195] width 170 height 18
click at [305, 199] on input "Fulfill a legislative requirement." at bounding box center [299, 195] width 11 height 18
radio input "true"
click at [1258, 281] on input "Submit feedback" at bounding box center [1235, 289] width 103 height 26
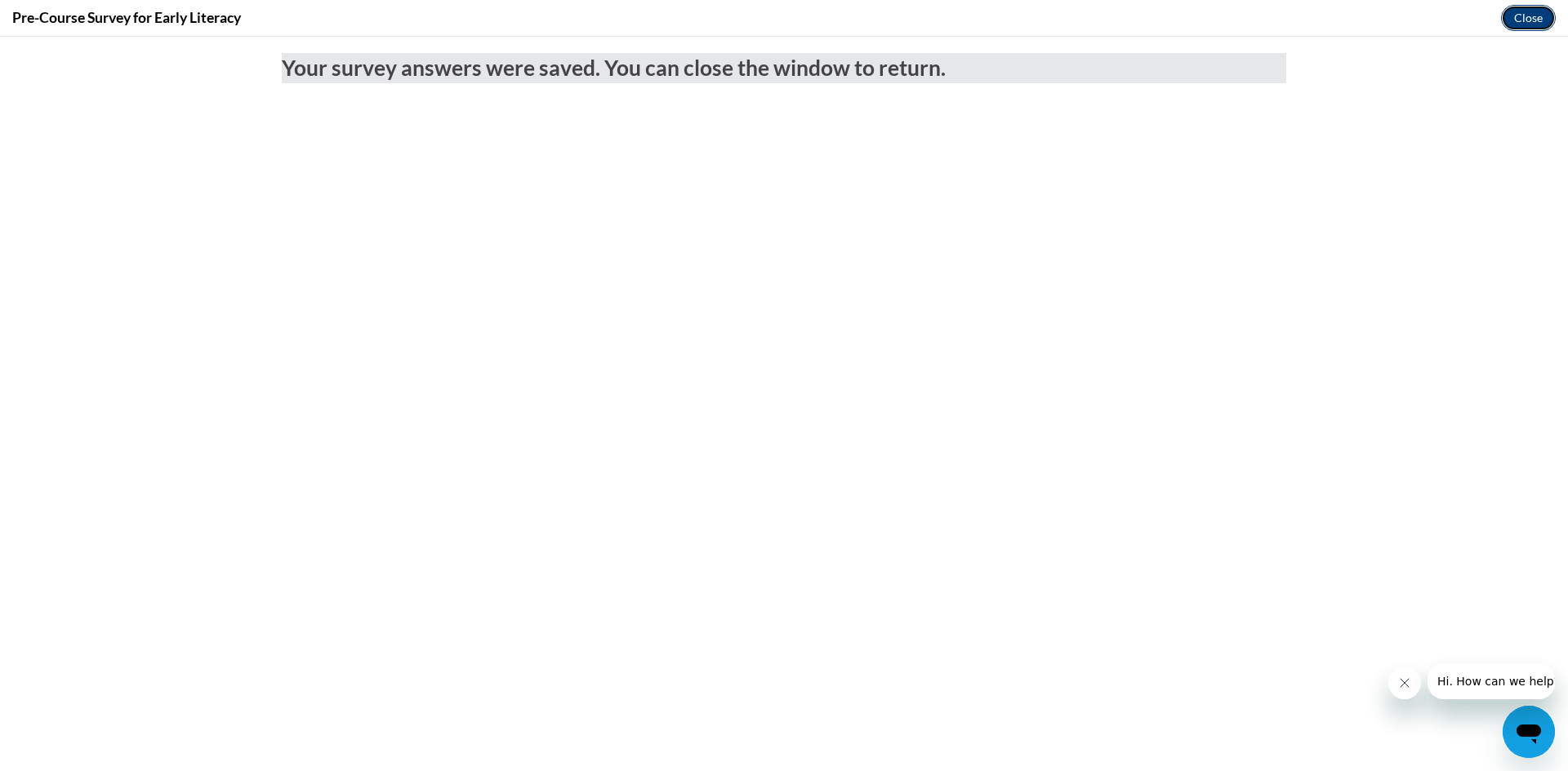
click at [1550, 28] on button "Close" at bounding box center [1528, 17] width 54 height 26
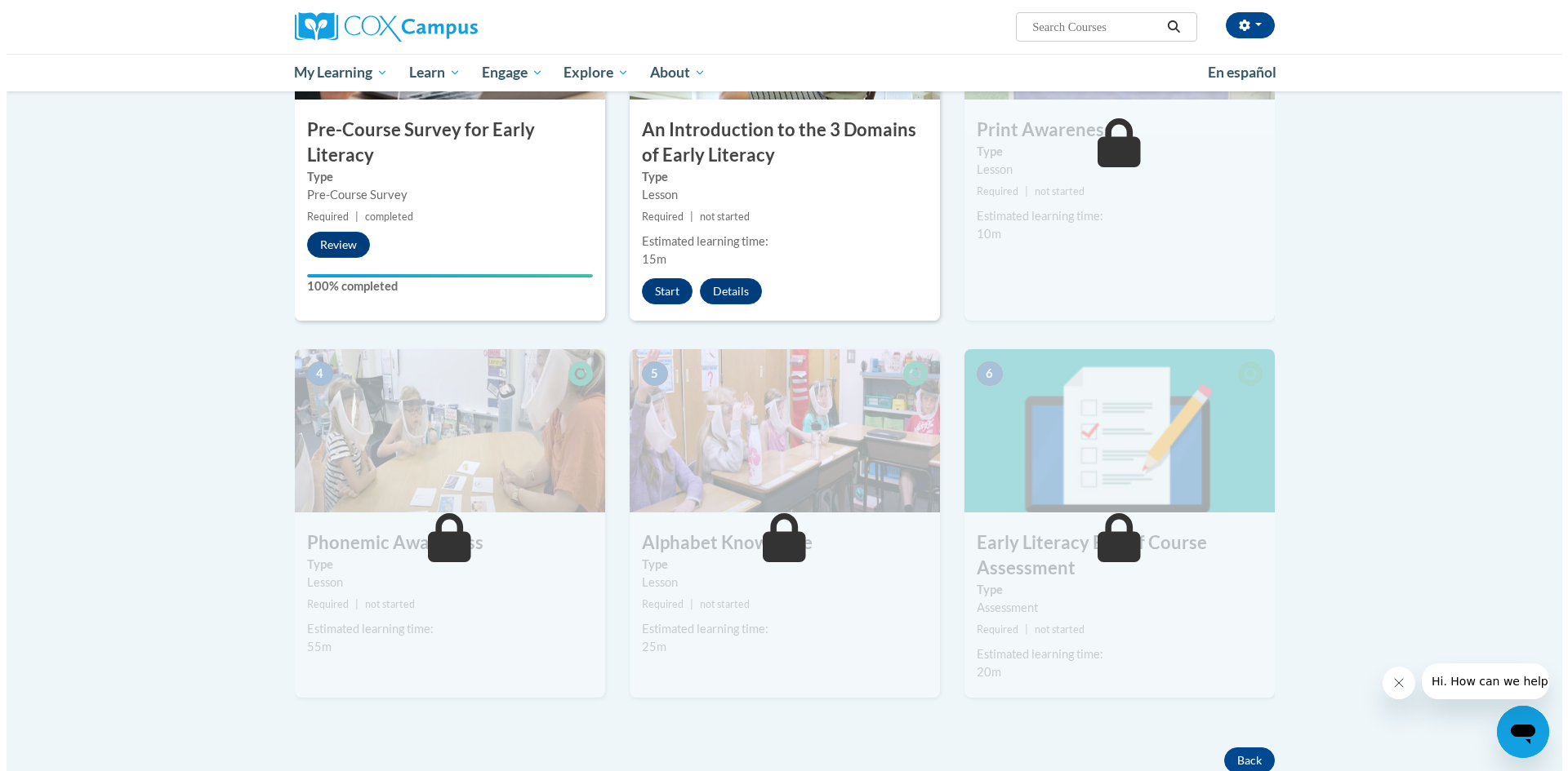
scroll to position [326, 0]
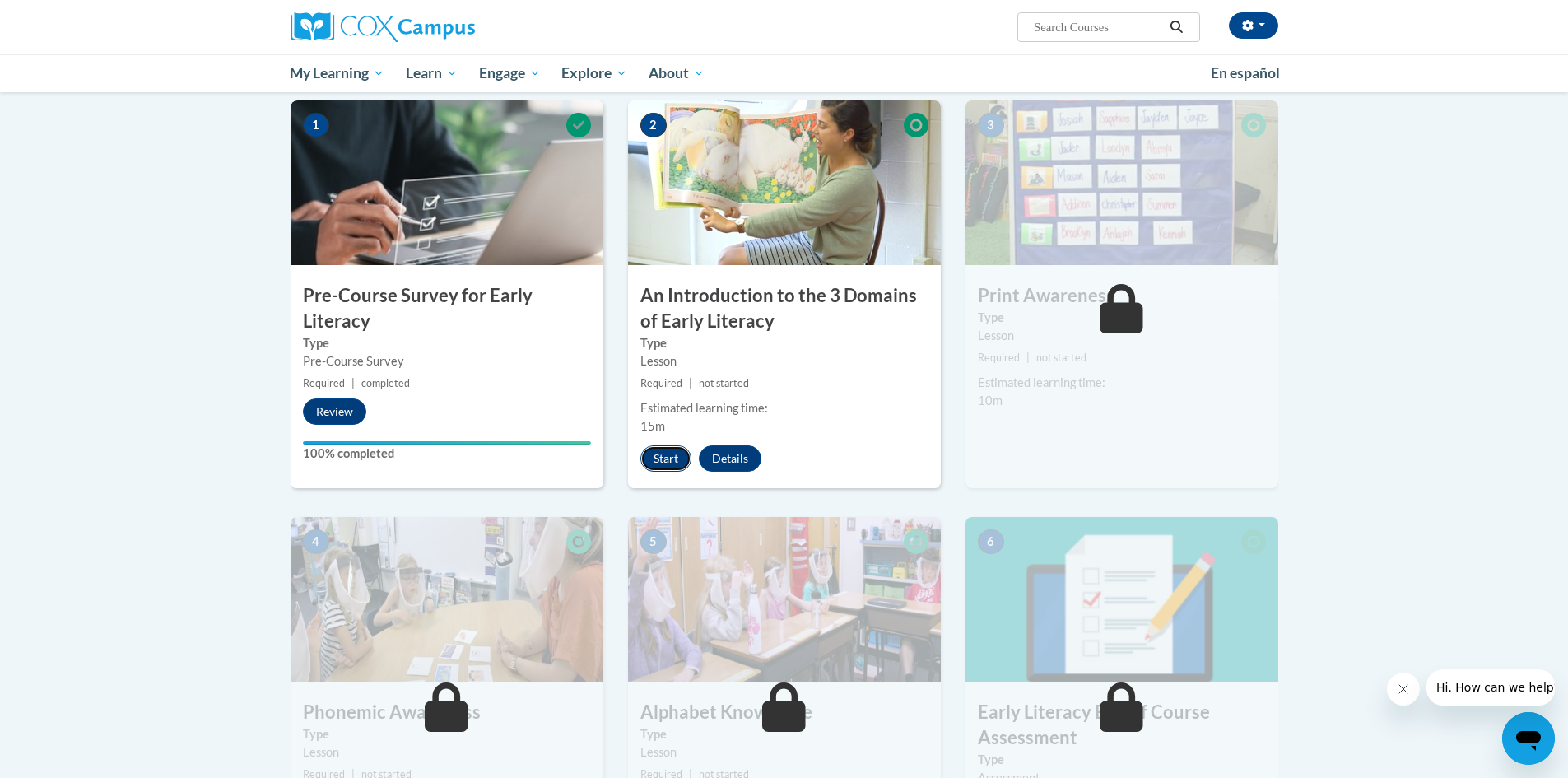
click at [662, 462] on button "Start" at bounding box center [666, 458] width 51 height 27
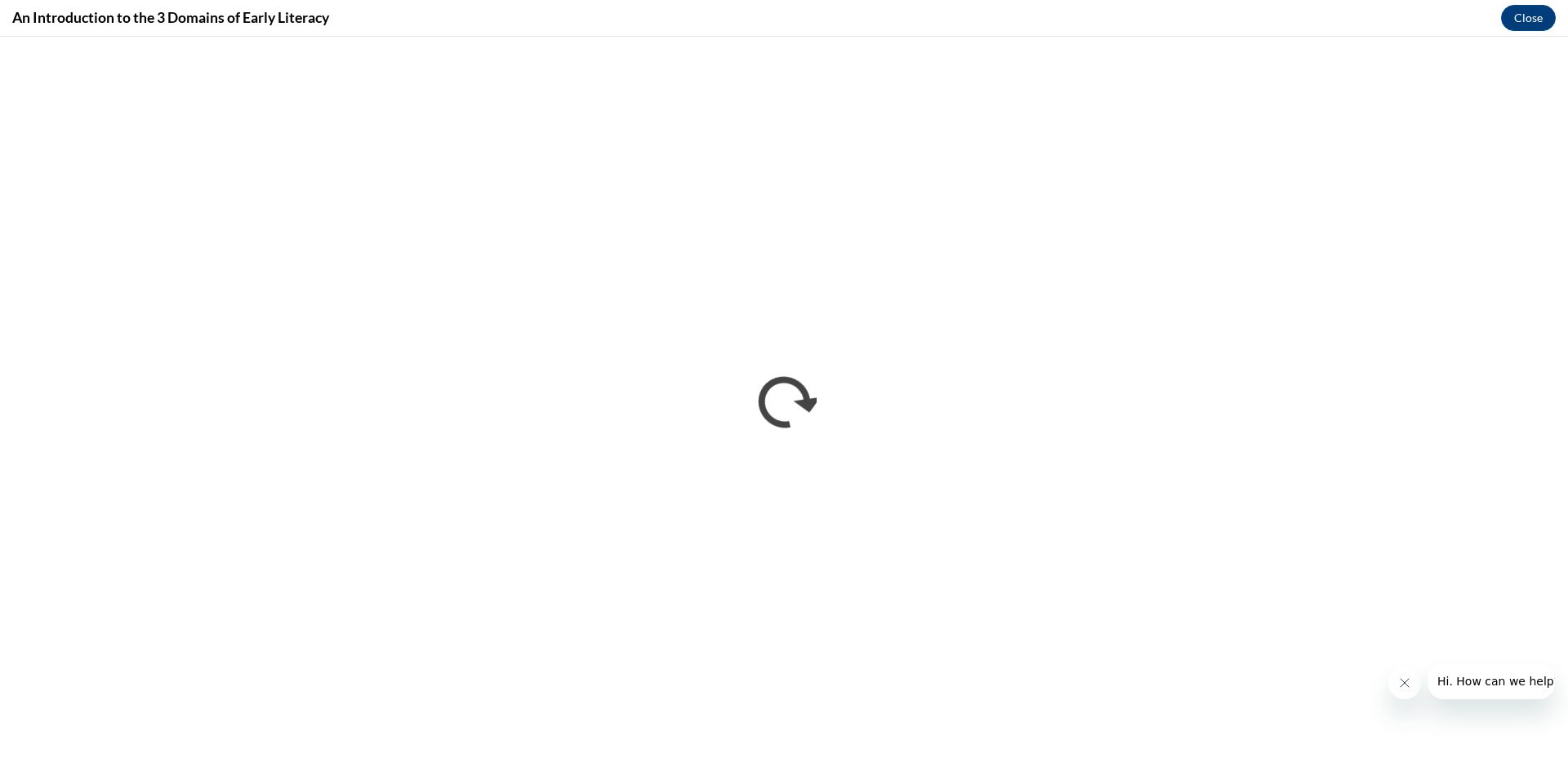
scroll to position [0, 0]
click at [1395, 687] on button "Close message from company" at bounding box center [1404, 683] width 33 height 33
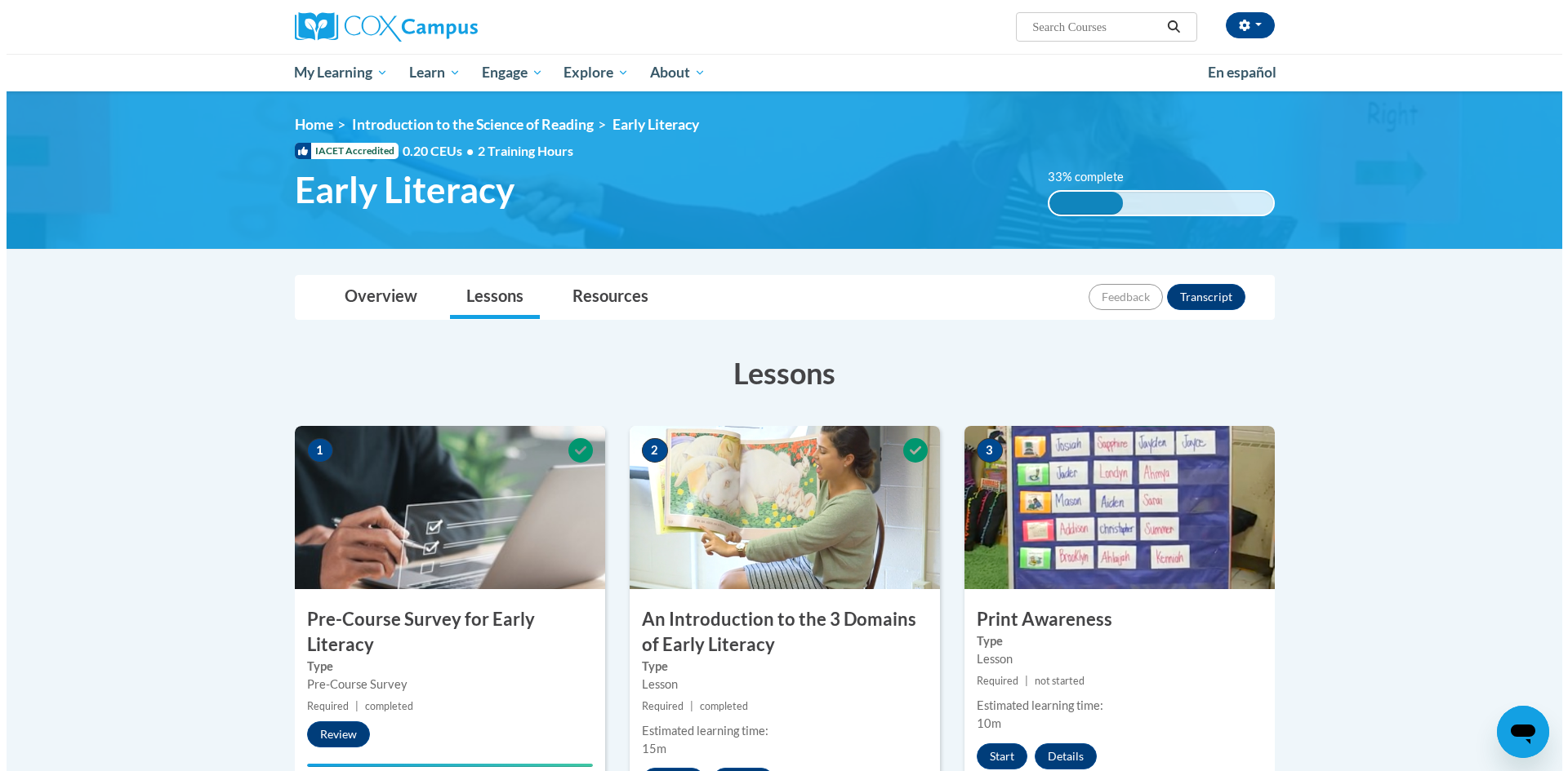
scroll to position [163, 0]
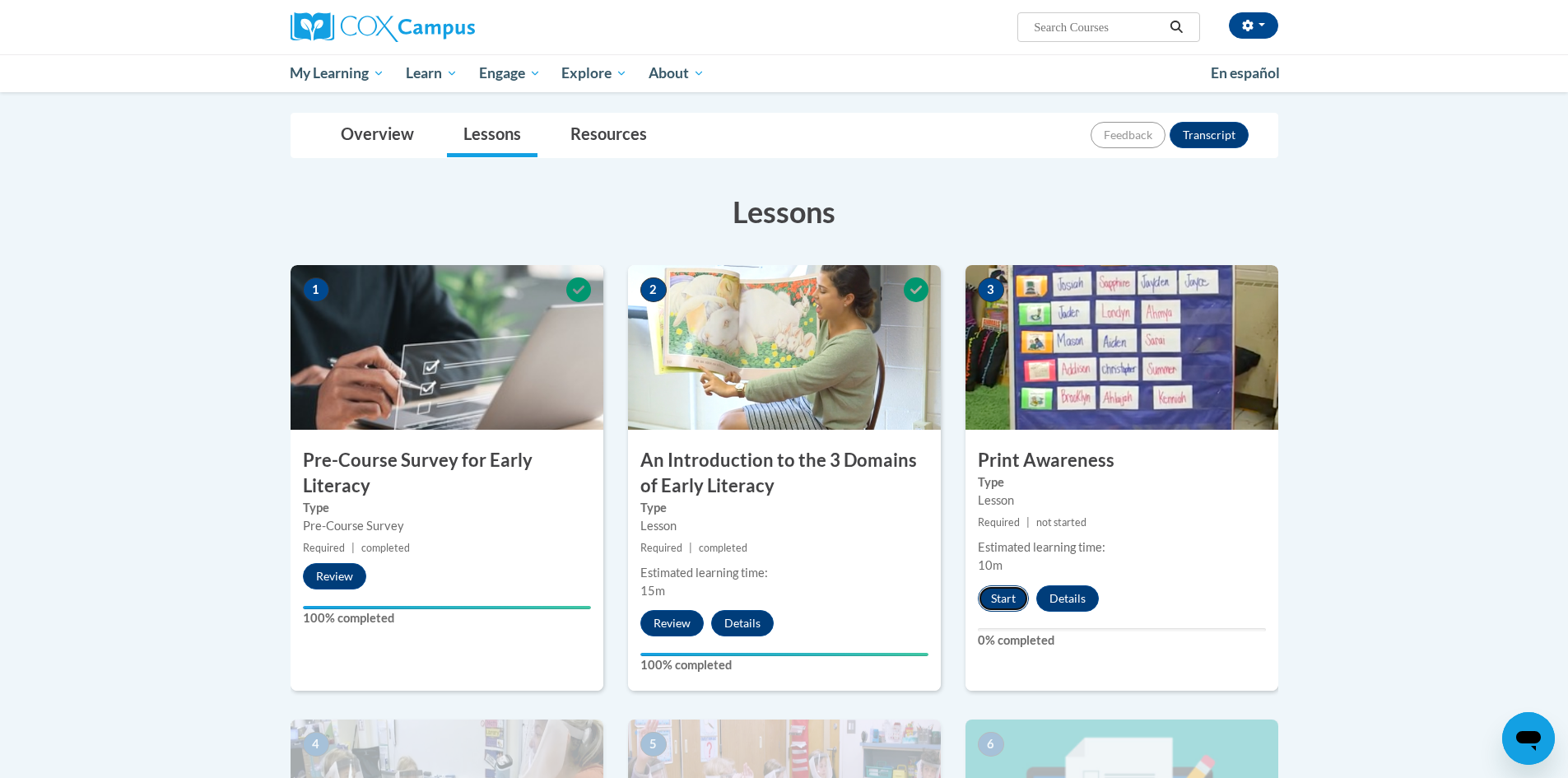
click at [1001, 594] on button "Start" at bounding box center [1003, 599] width 51 height 27
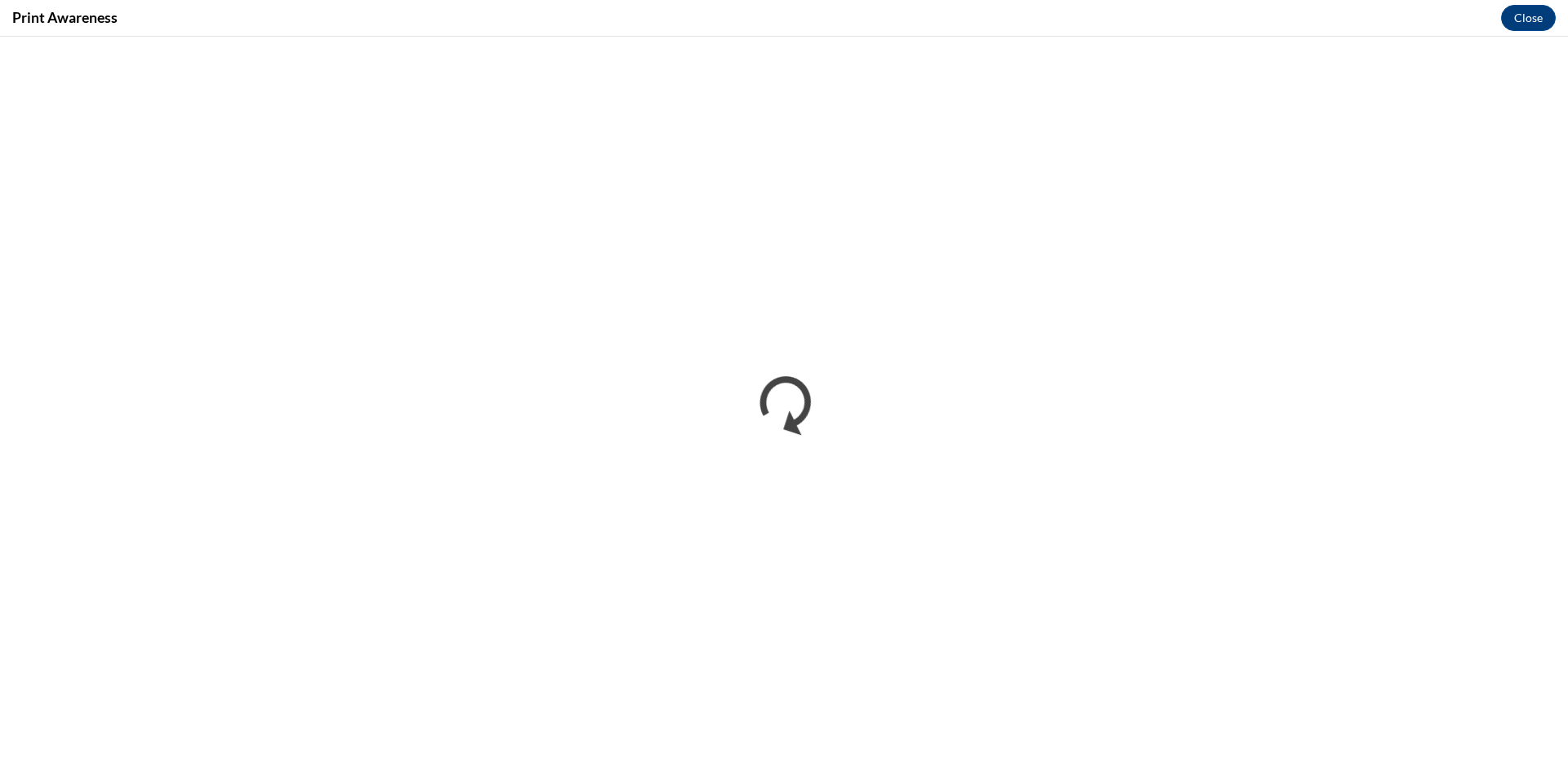
scroll to position [0, 0]
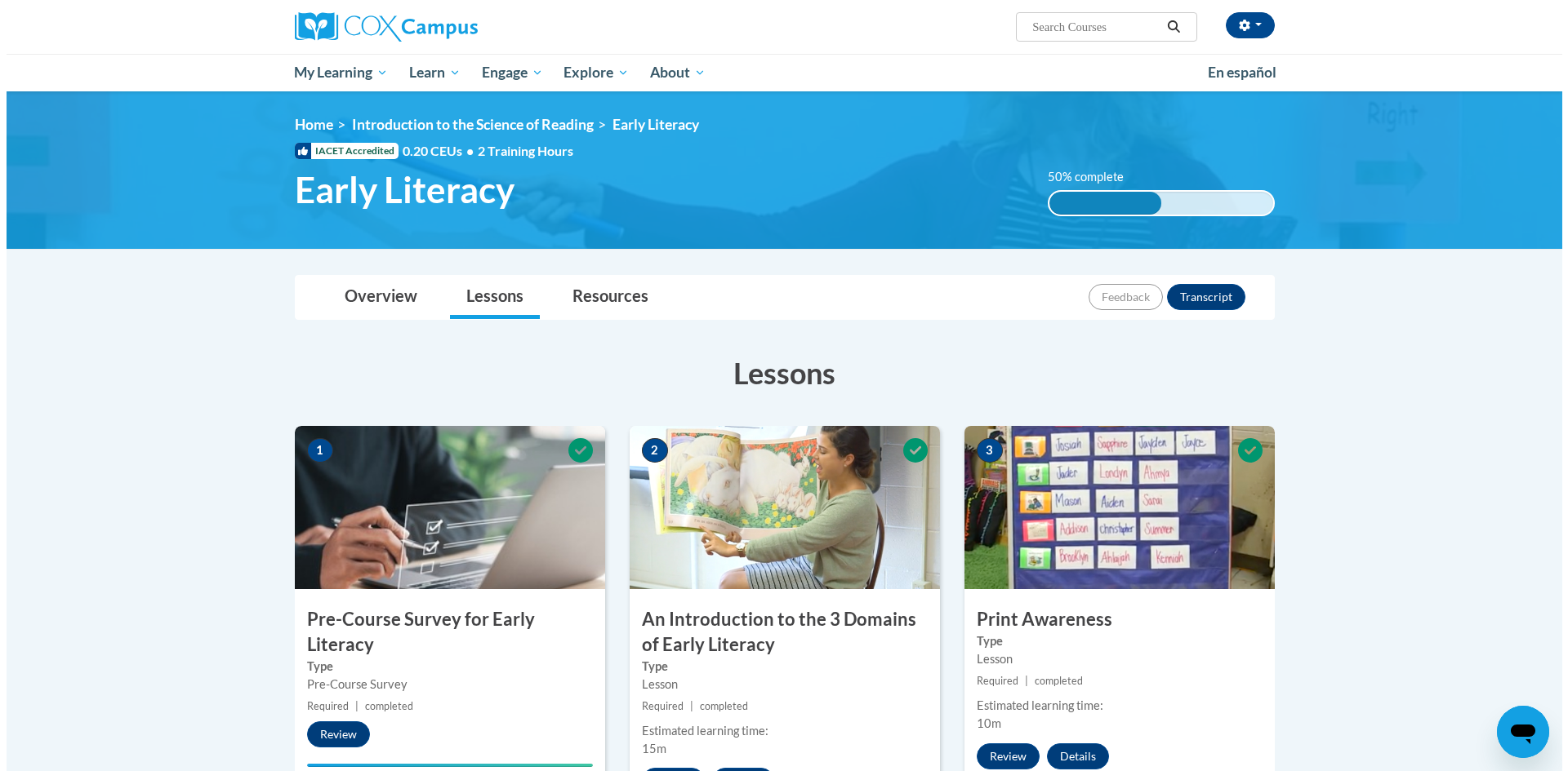
scroll to position [82, 0]
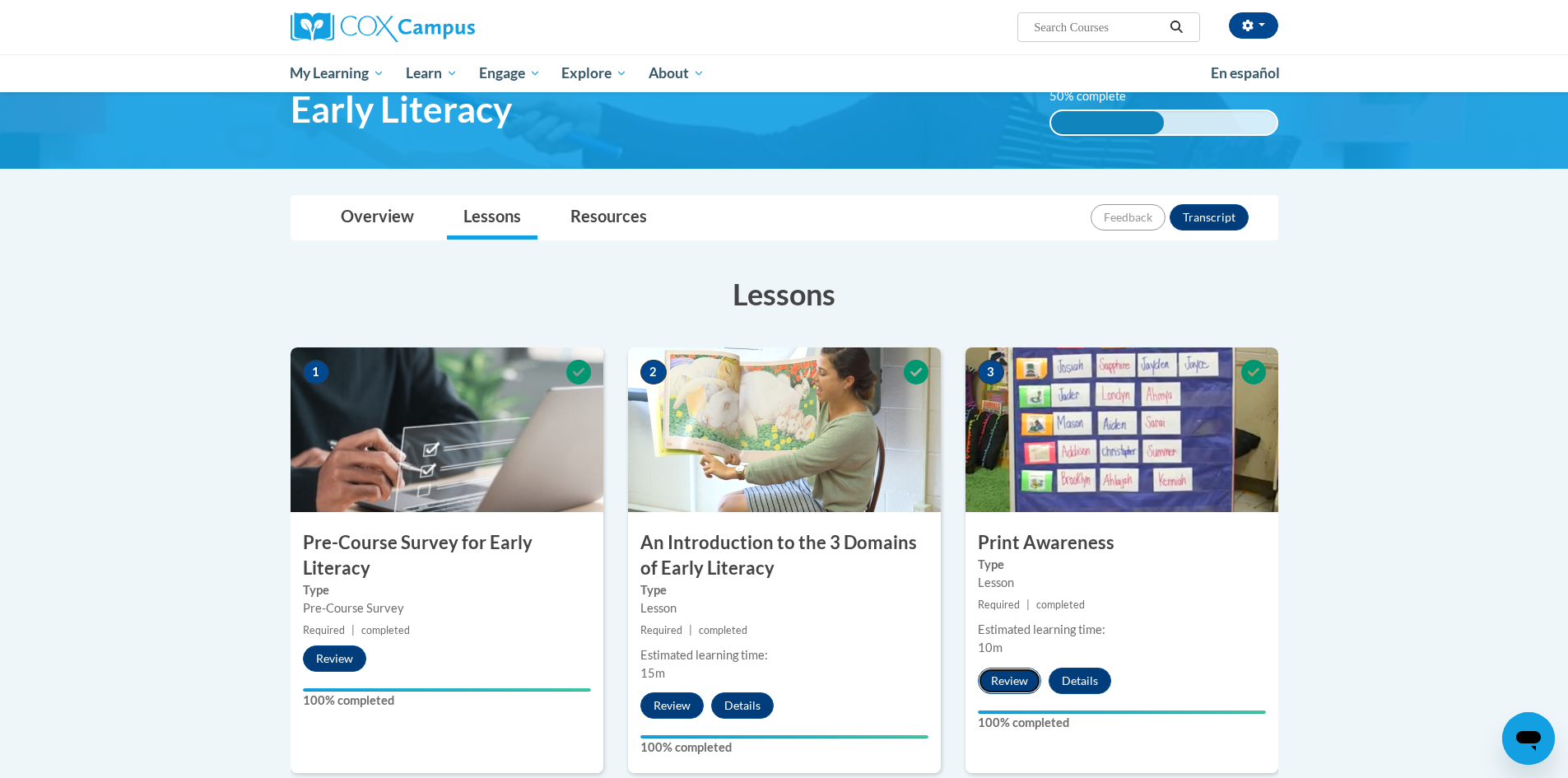
click at [1005, 674] on button "Review" at bounding box center [1009, 681] width 63 height 27
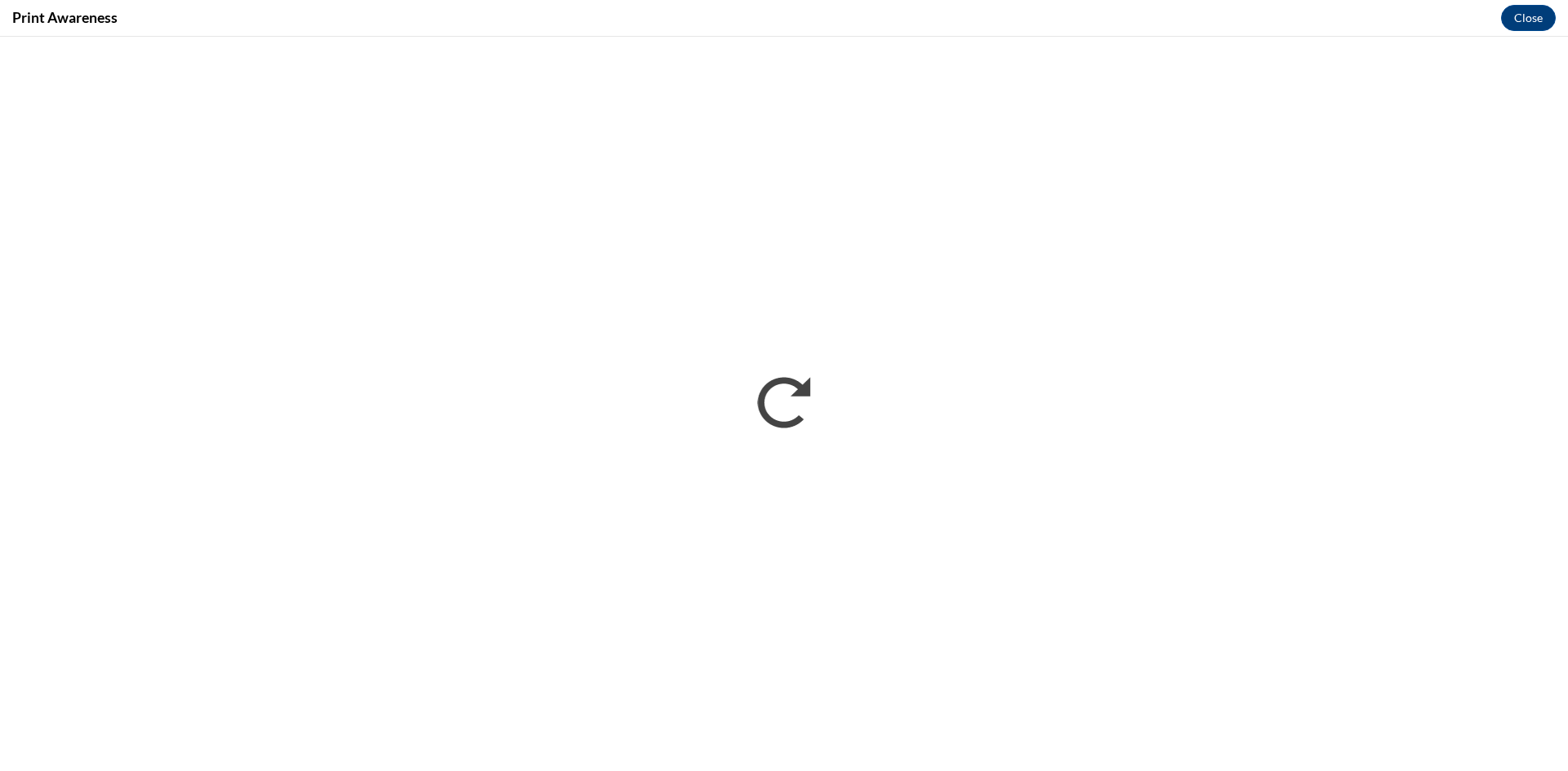
scroll to position [0, 0]
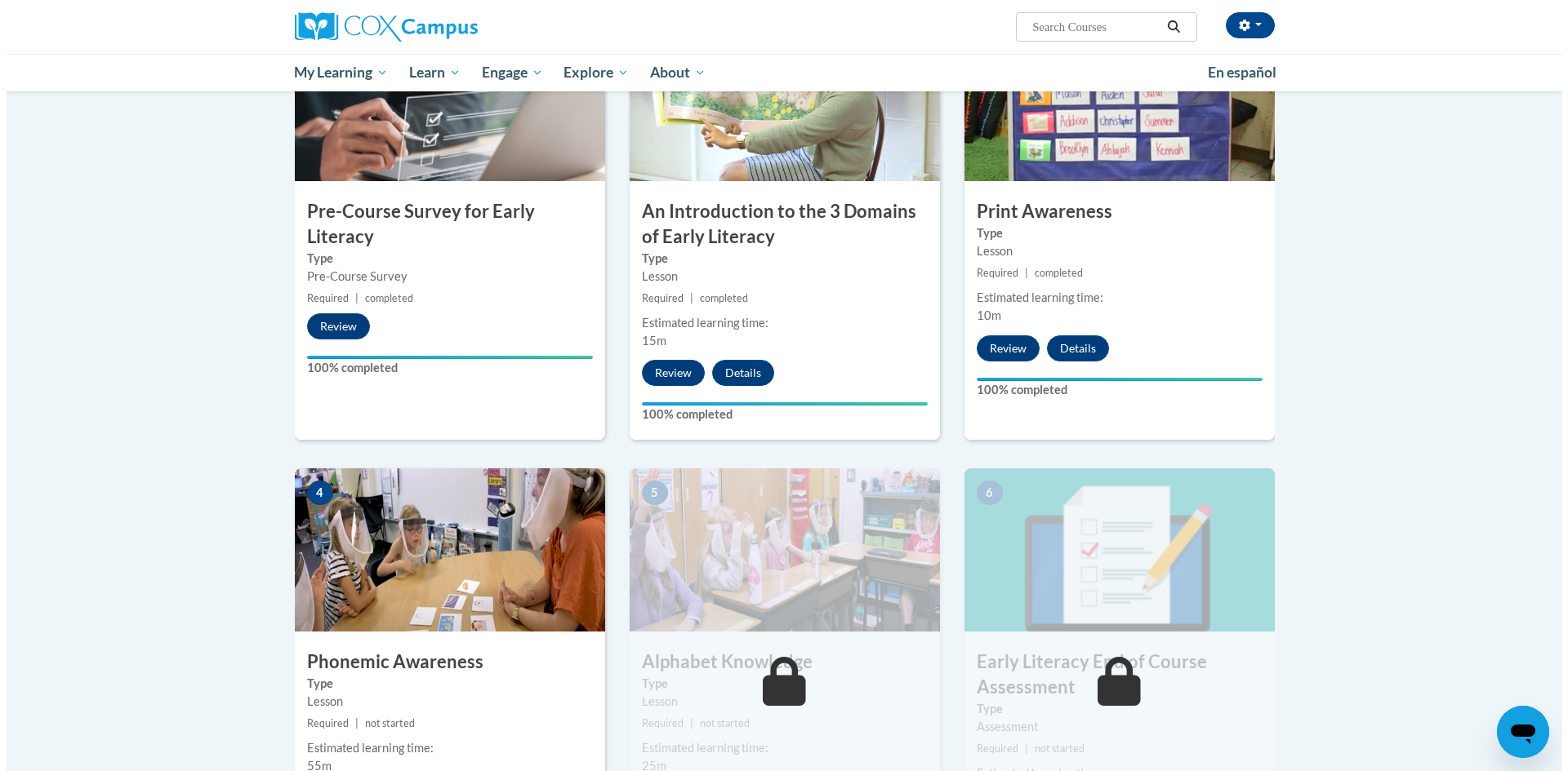
scroll to position [572, 0]
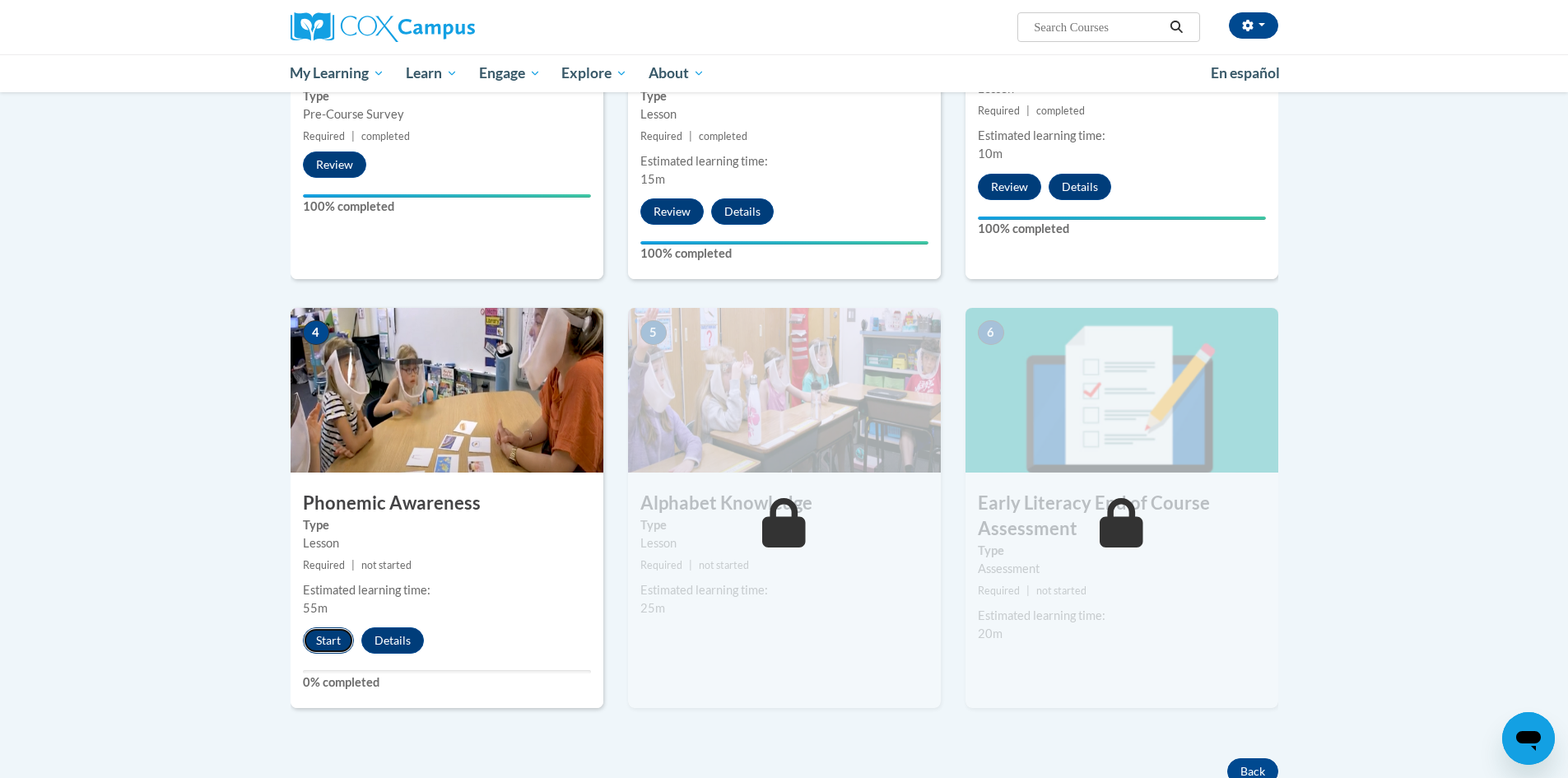
click at [317, 637] on button "Start" at bounding box center [329, 641] width 51 height 27
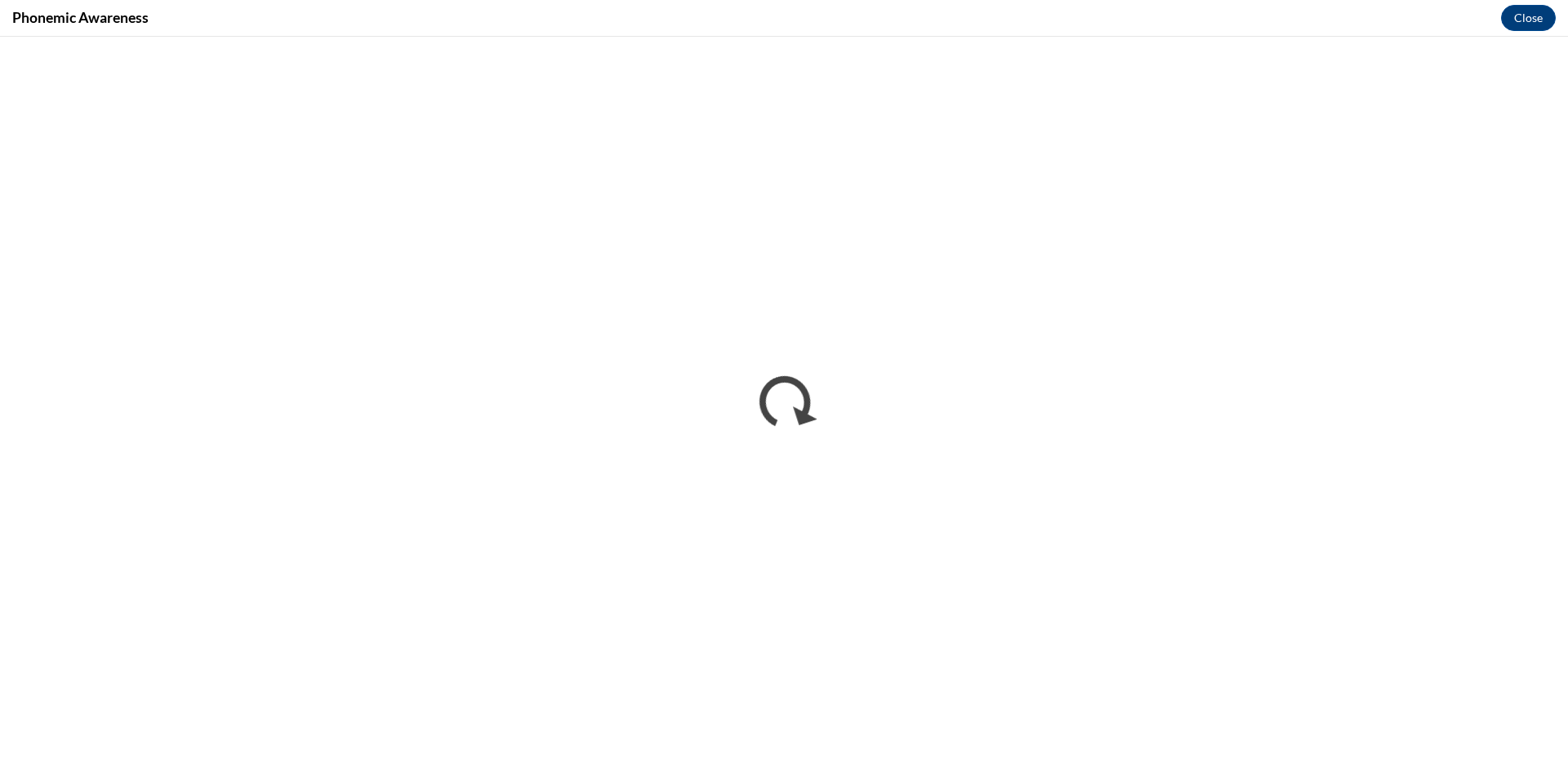
scroll to position [0, 0]
